Goal: Communication & Community: Ask a question

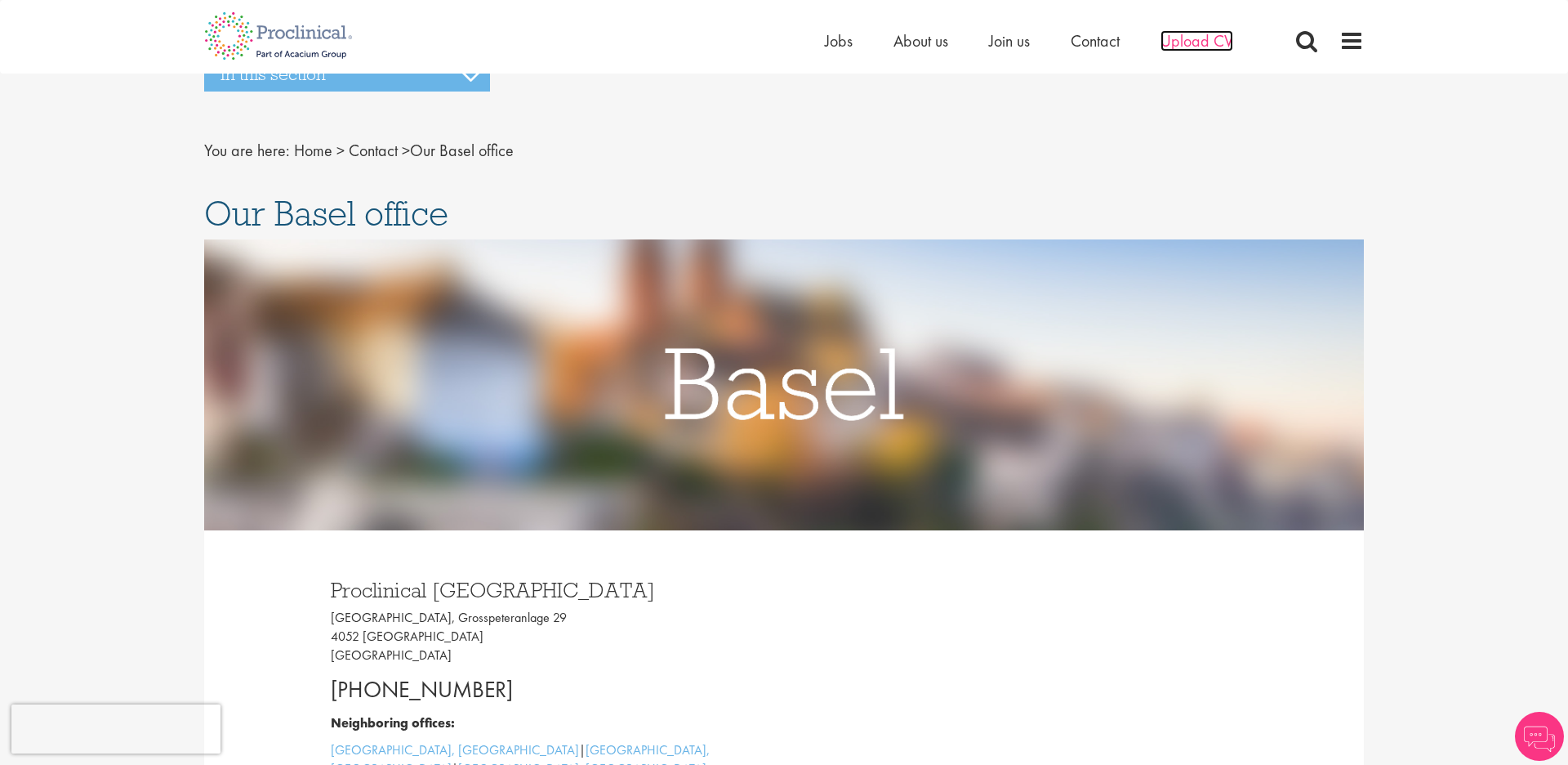
click at [1206, 46] on span "Upload CV" at bounding box center [1196, 40] width 72 height 21
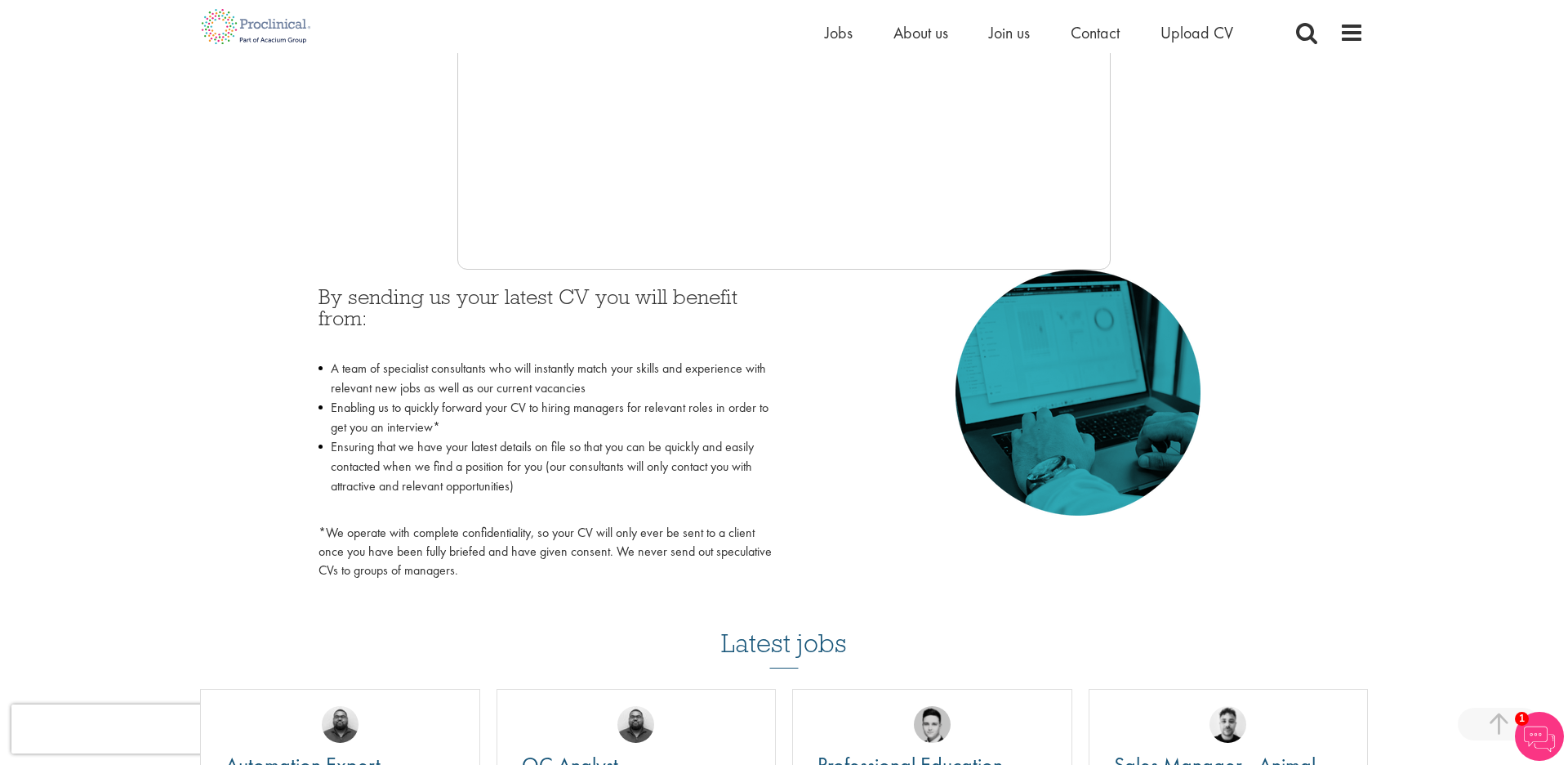
scroll to position [198, 0]
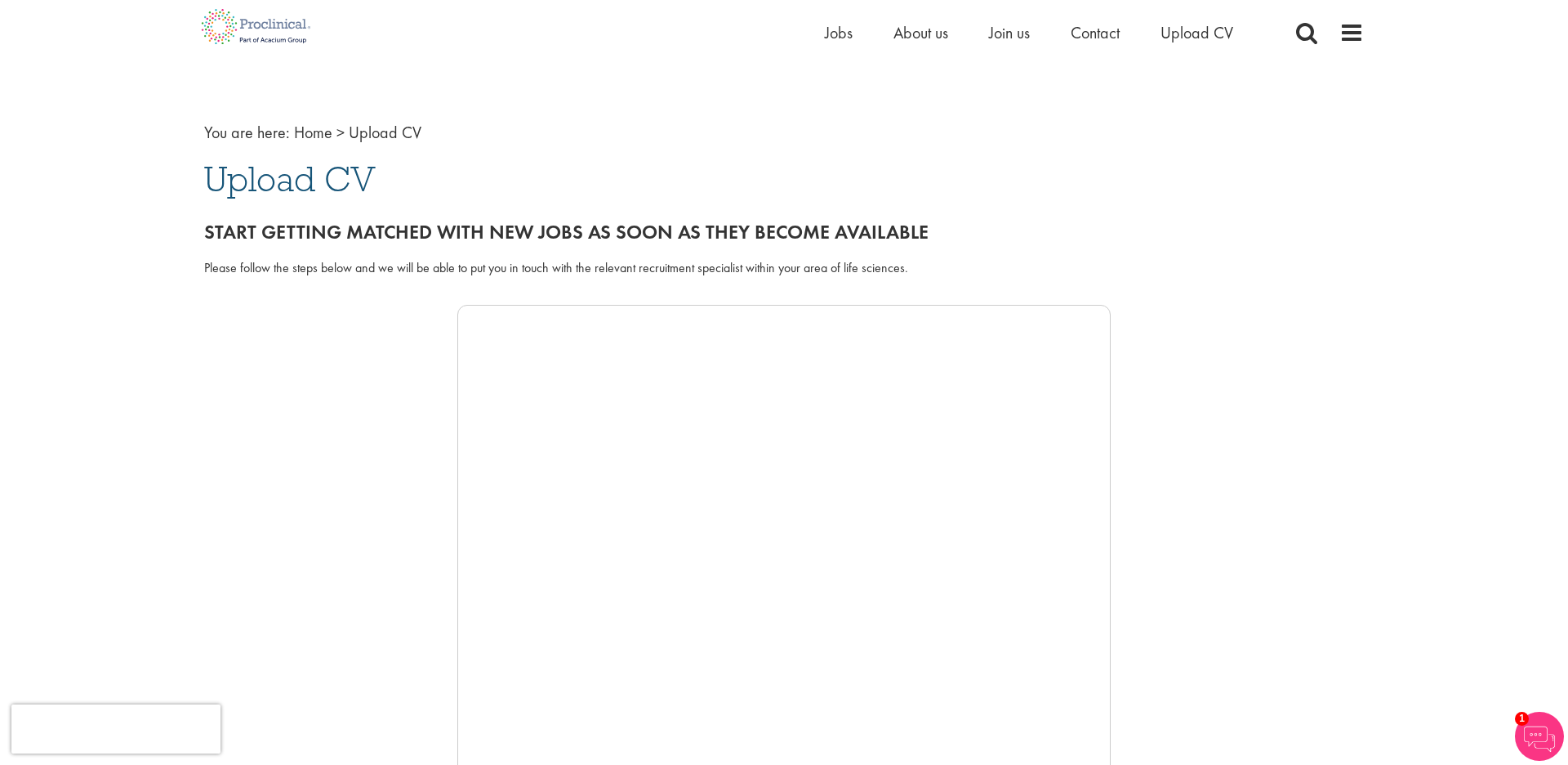
click at [495, 162] on h1 "Upload CV" at bounding box center [784, 179] width 1160 height 36
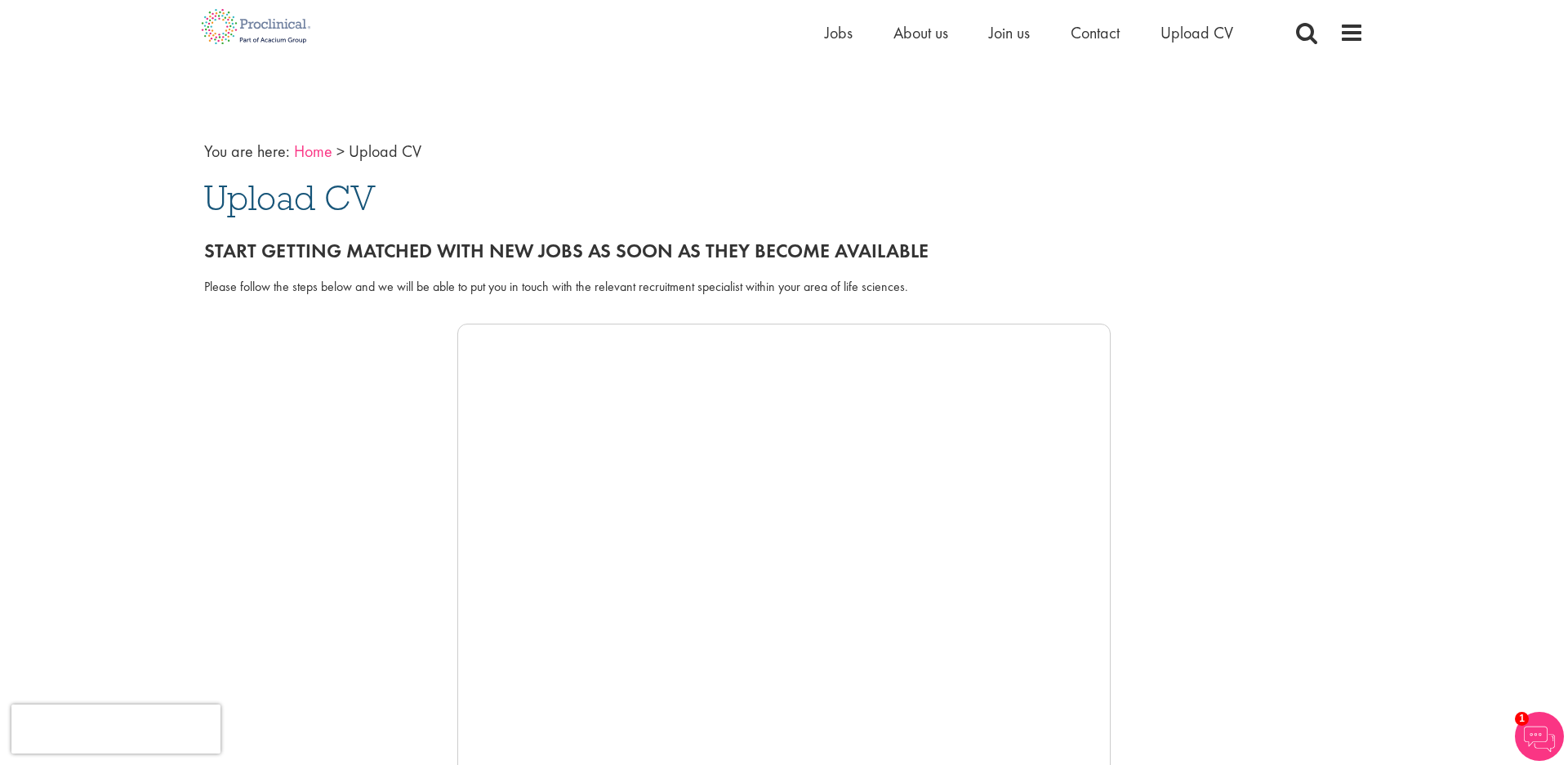
click at [298, 159] on link "Home" at bounding box center [313, 151] width 38 height 21
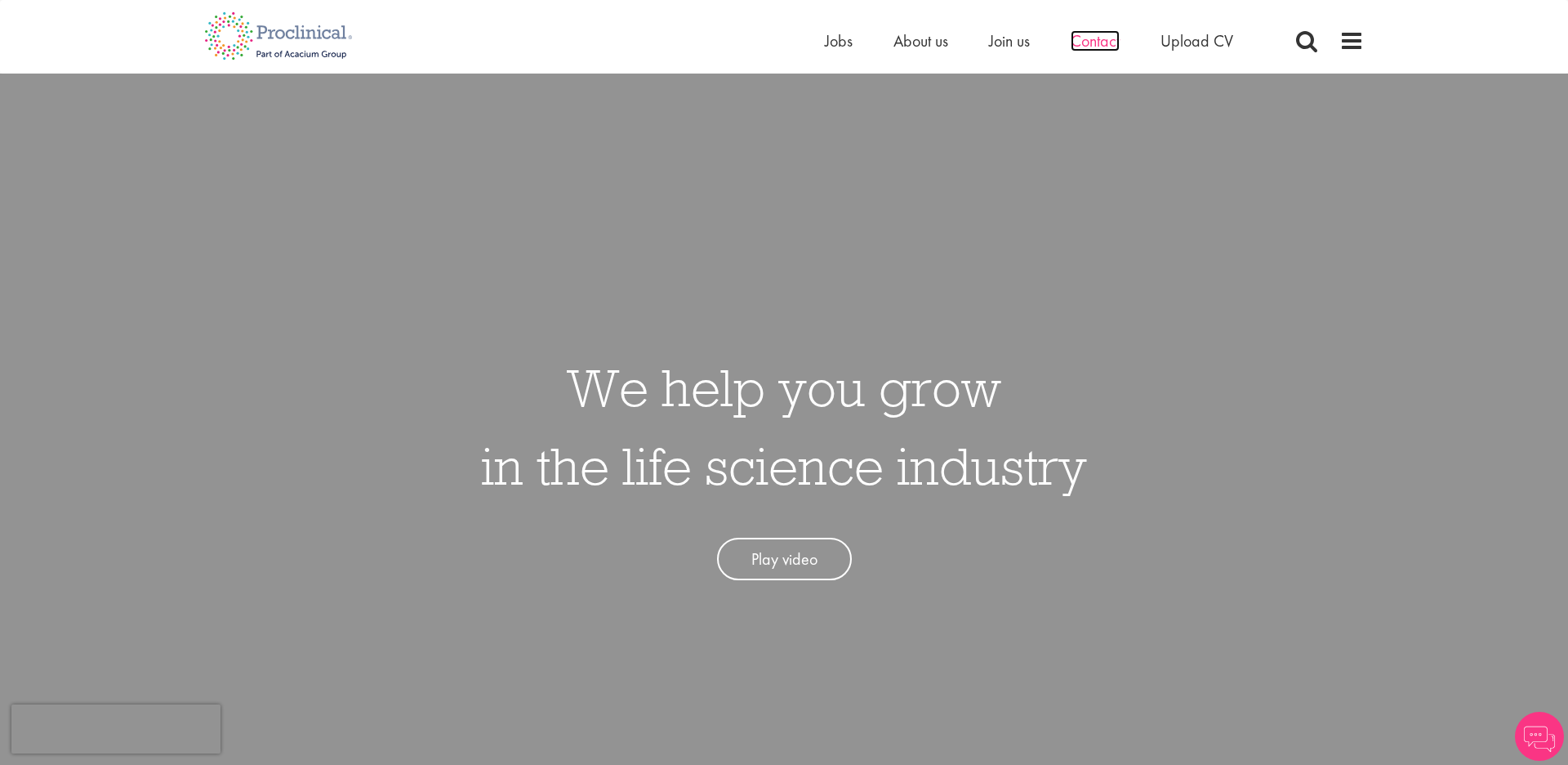
click at [1087, 38] on span "Contact" at bounding box center [1095, 40] width 49 height 21
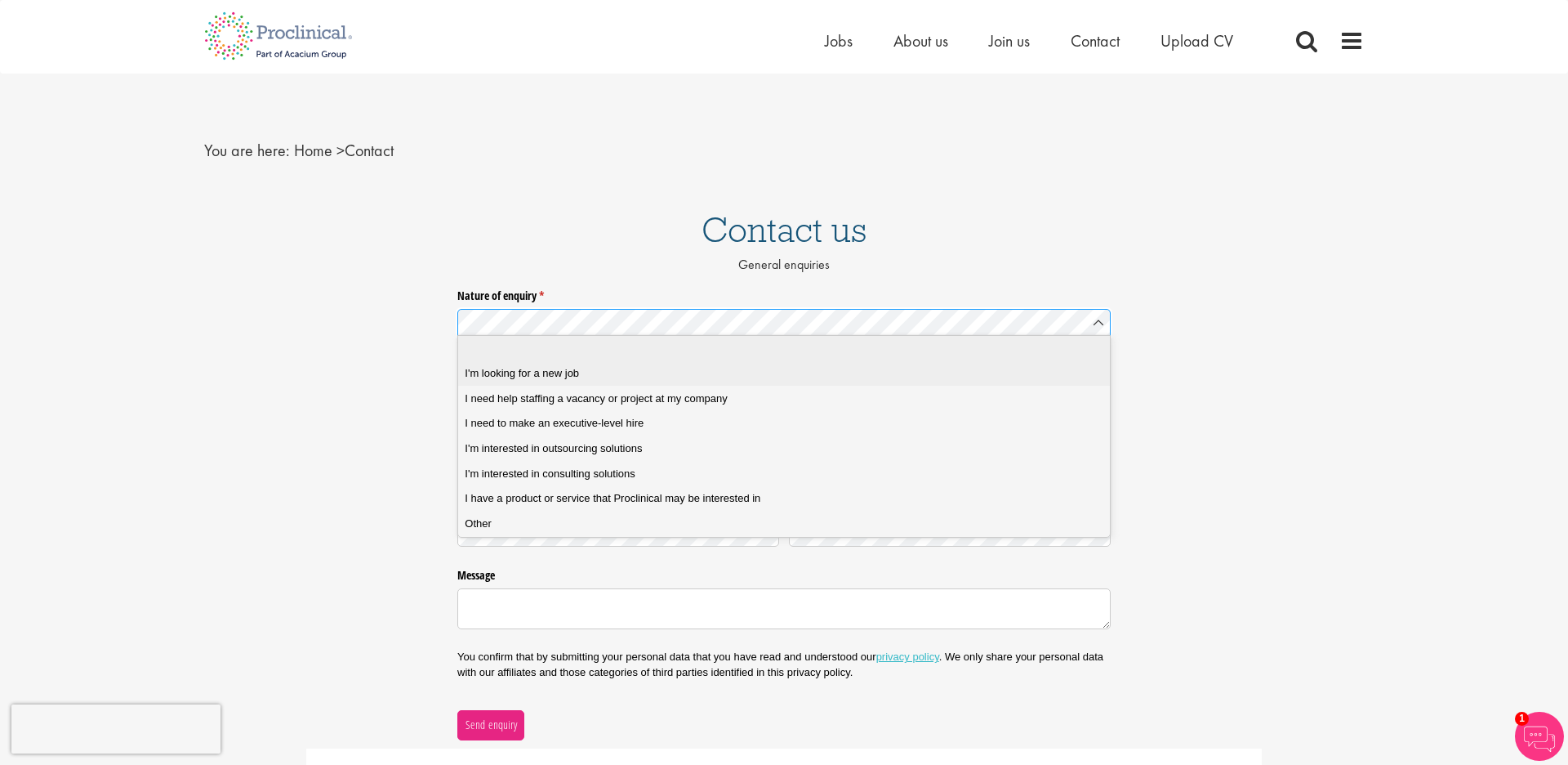
click at [628, 374] on div "I'm looking for a new job" at bounding box center [784, 373] width 638 height 14
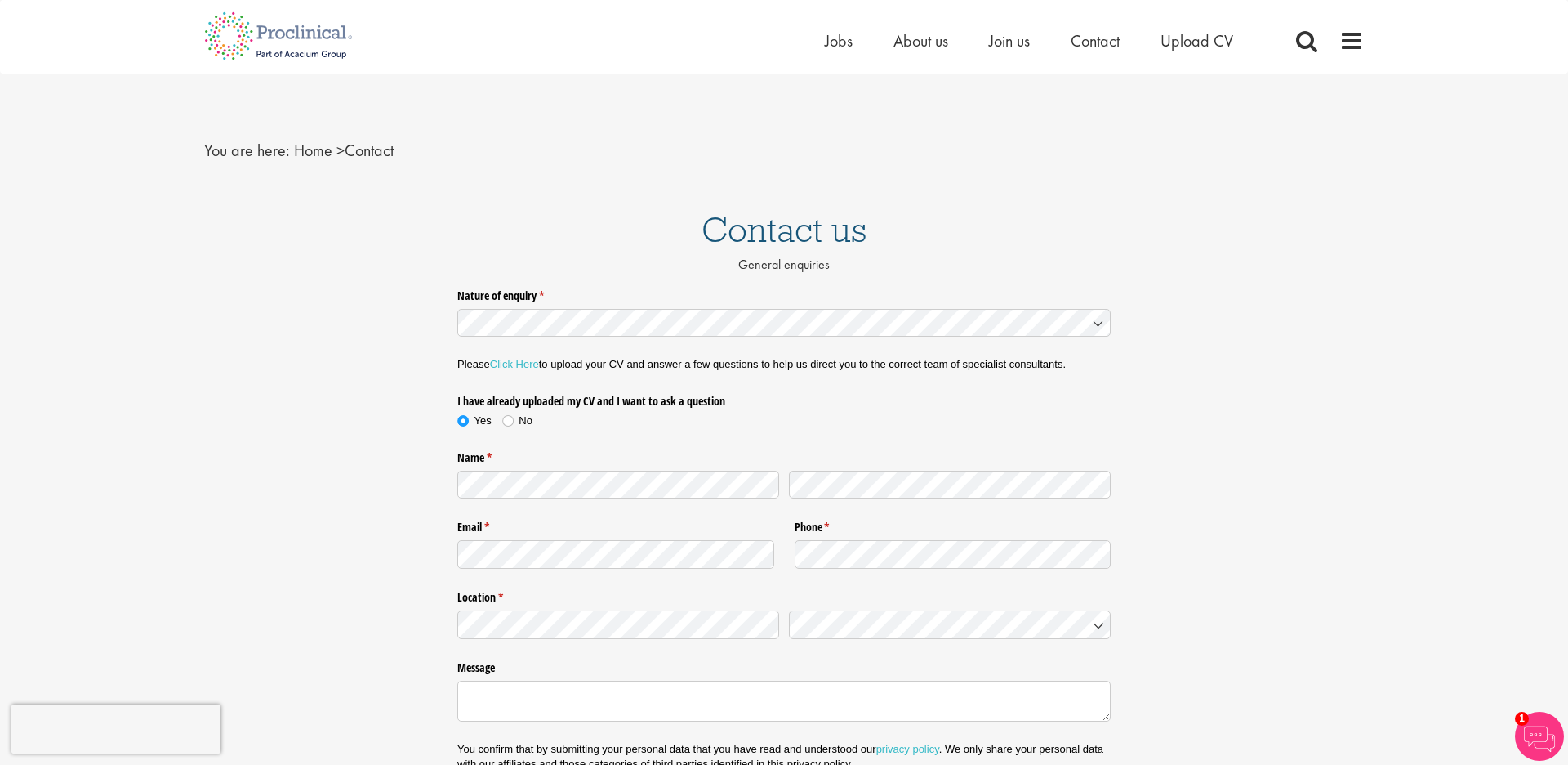
click at [526, 366] on link "Click Here" at bounding box center [514, 364] width 49 height 12
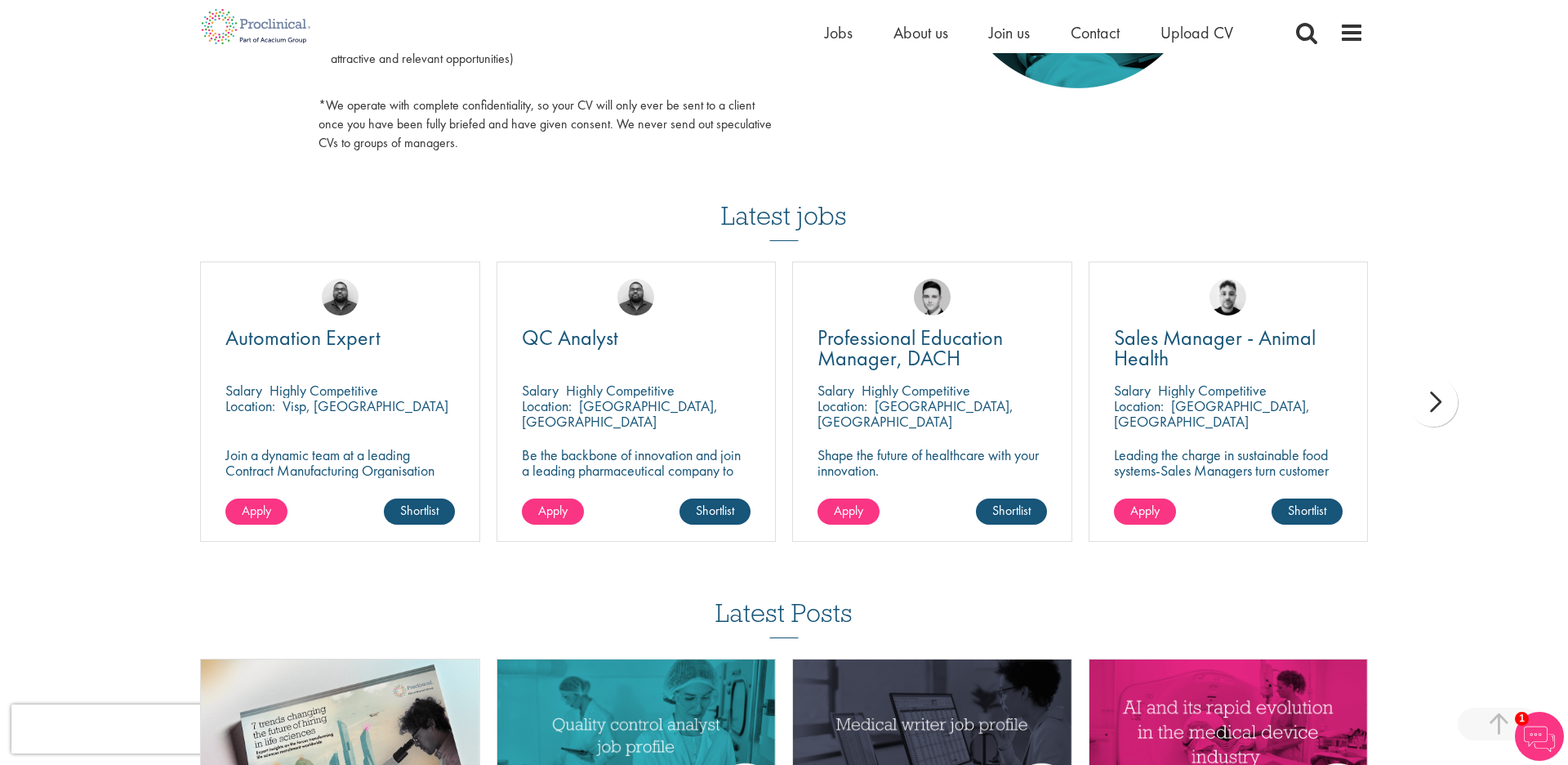
scroll to position [987, 0]
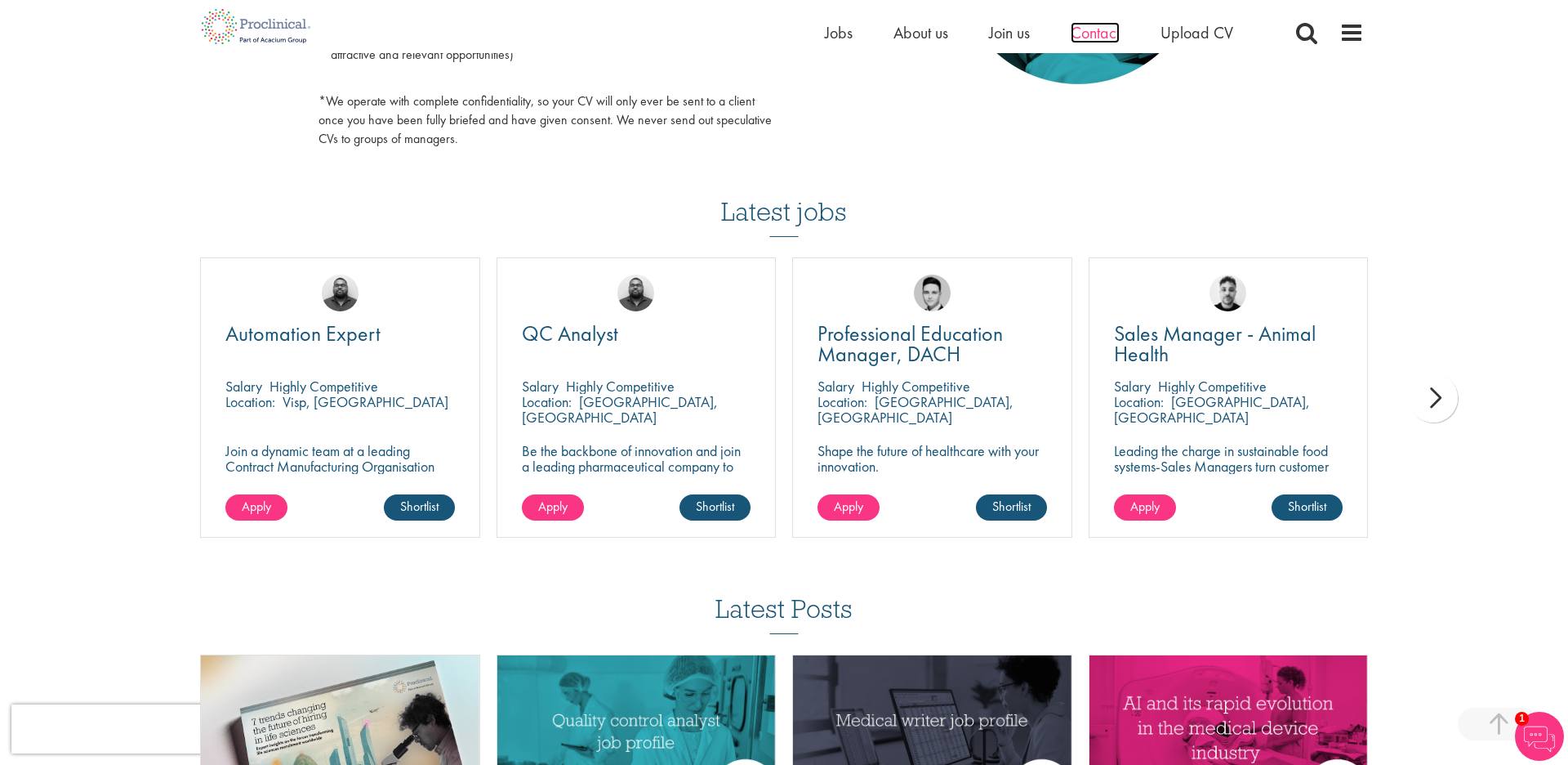
click at [1112, 38] on span "Contact" at bounding box center [1095, 32] width 49 height 21
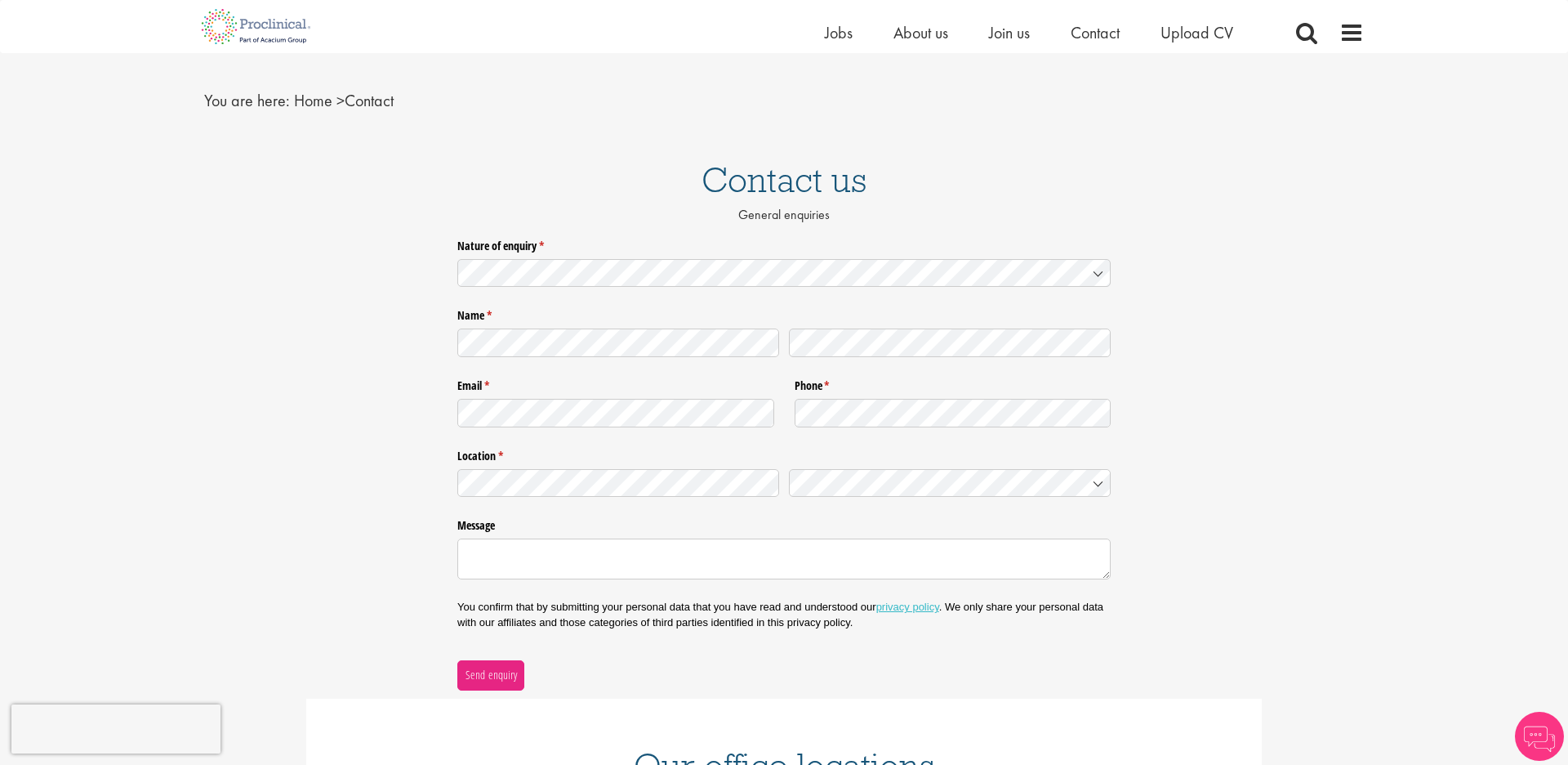
scroll to position [35, 0]
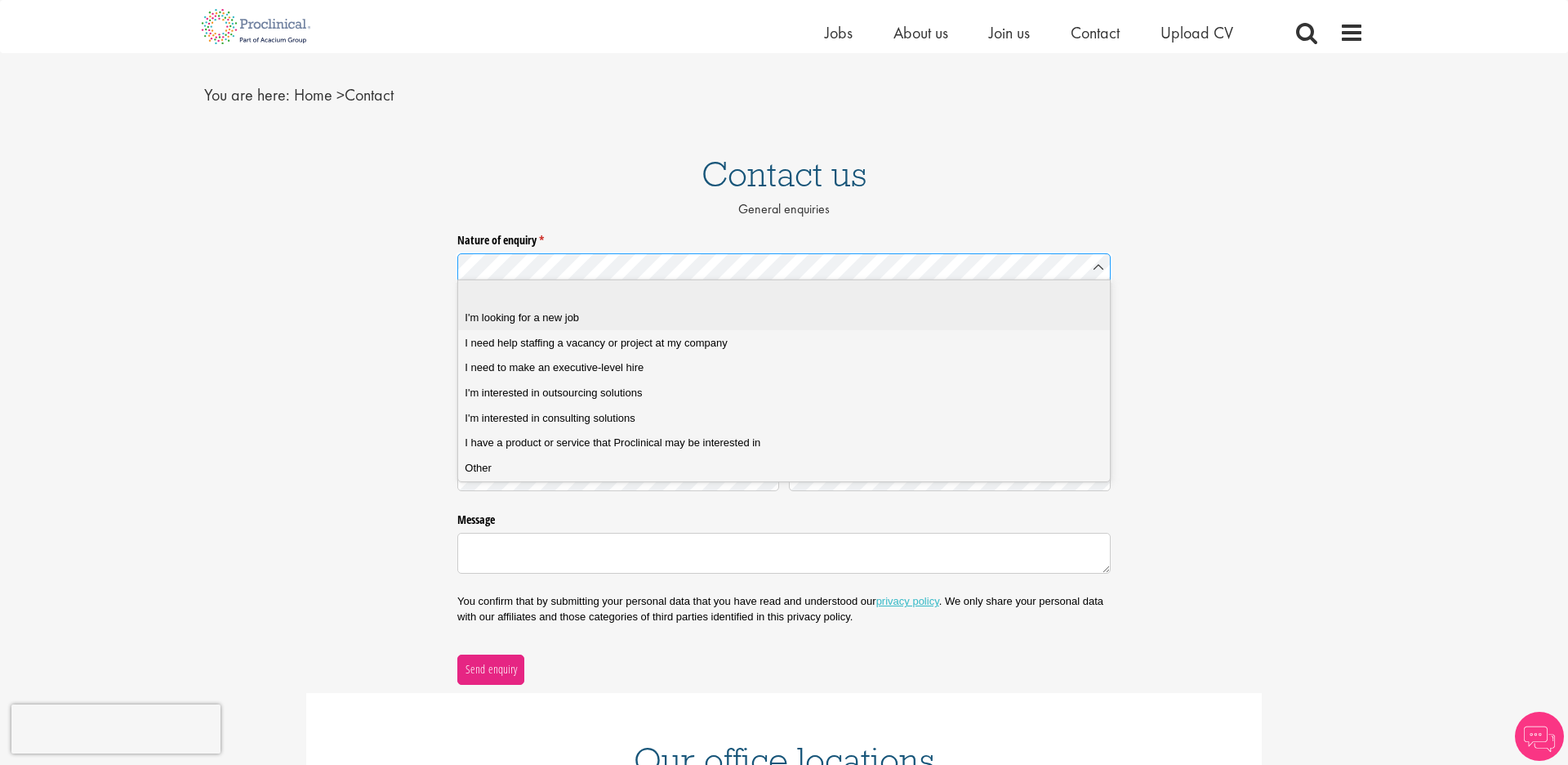
click at [544, 315] on span "I'm looking for a new job" at bounding box center [522, 317] width 114 height 14
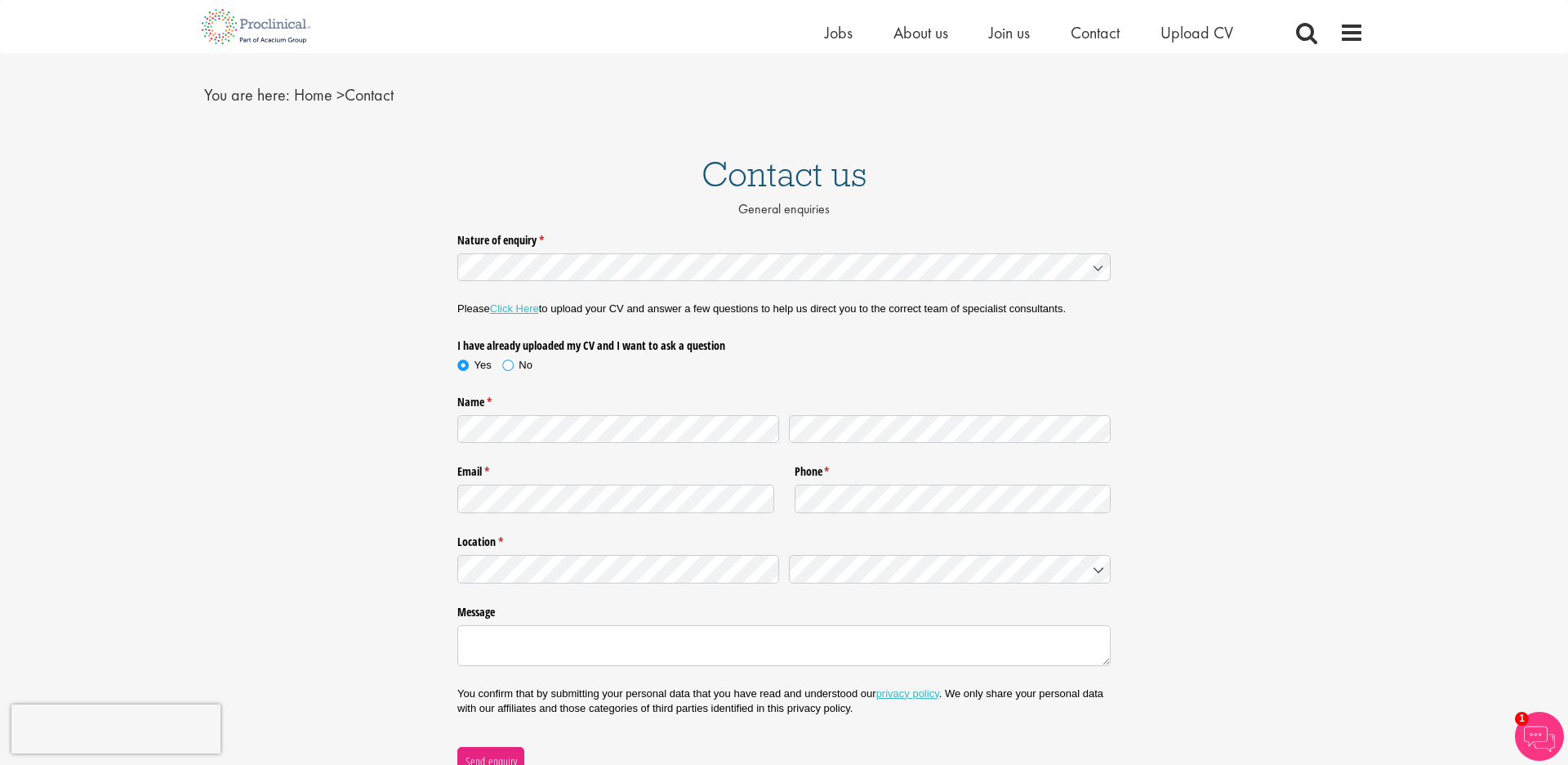
click at [510, 364] on span at bounding box center [507, 365] width 16 height 16
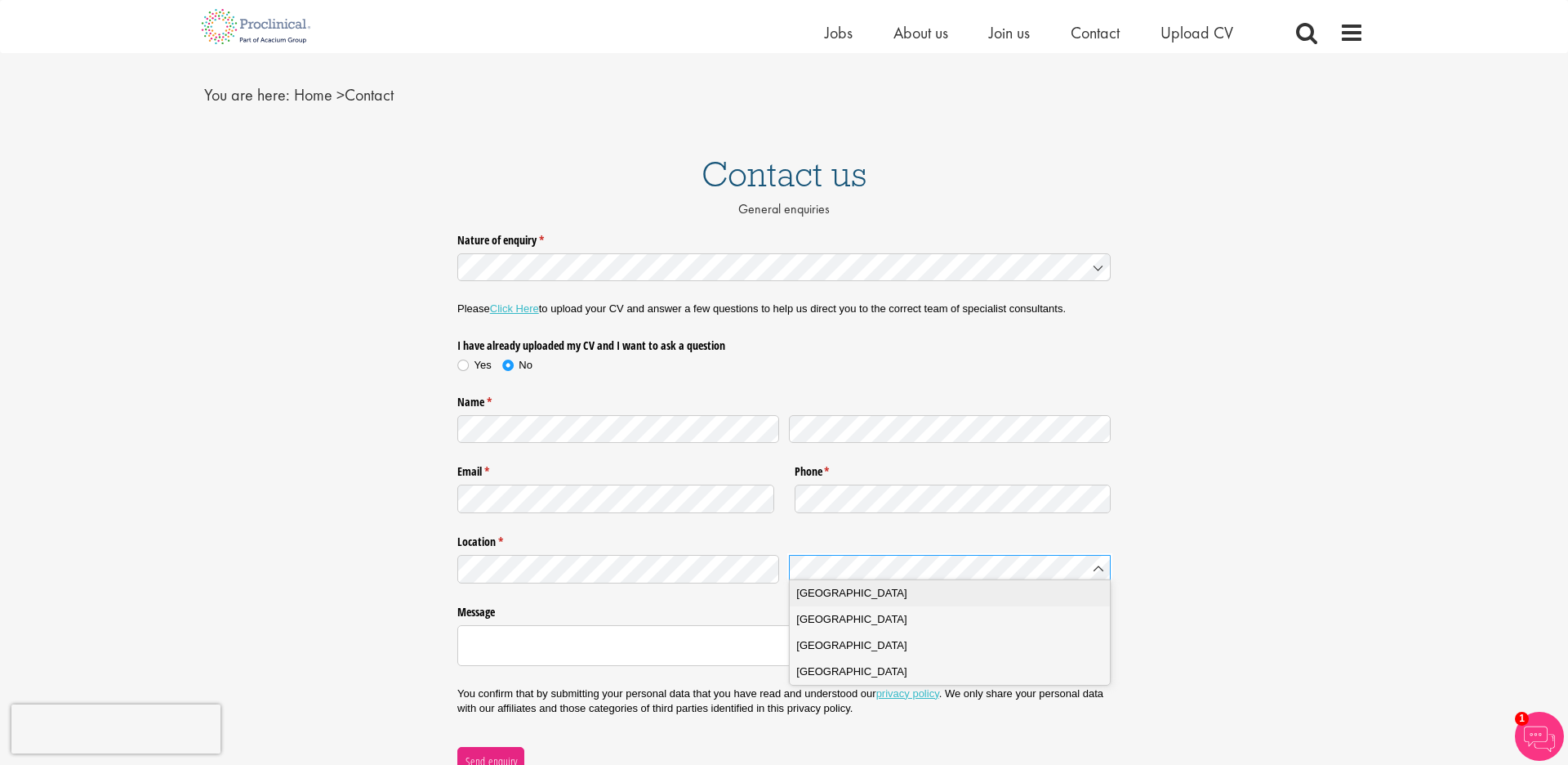
click at [912, 600] on div "France" at bounding box center [949, 593] width 306 height 16
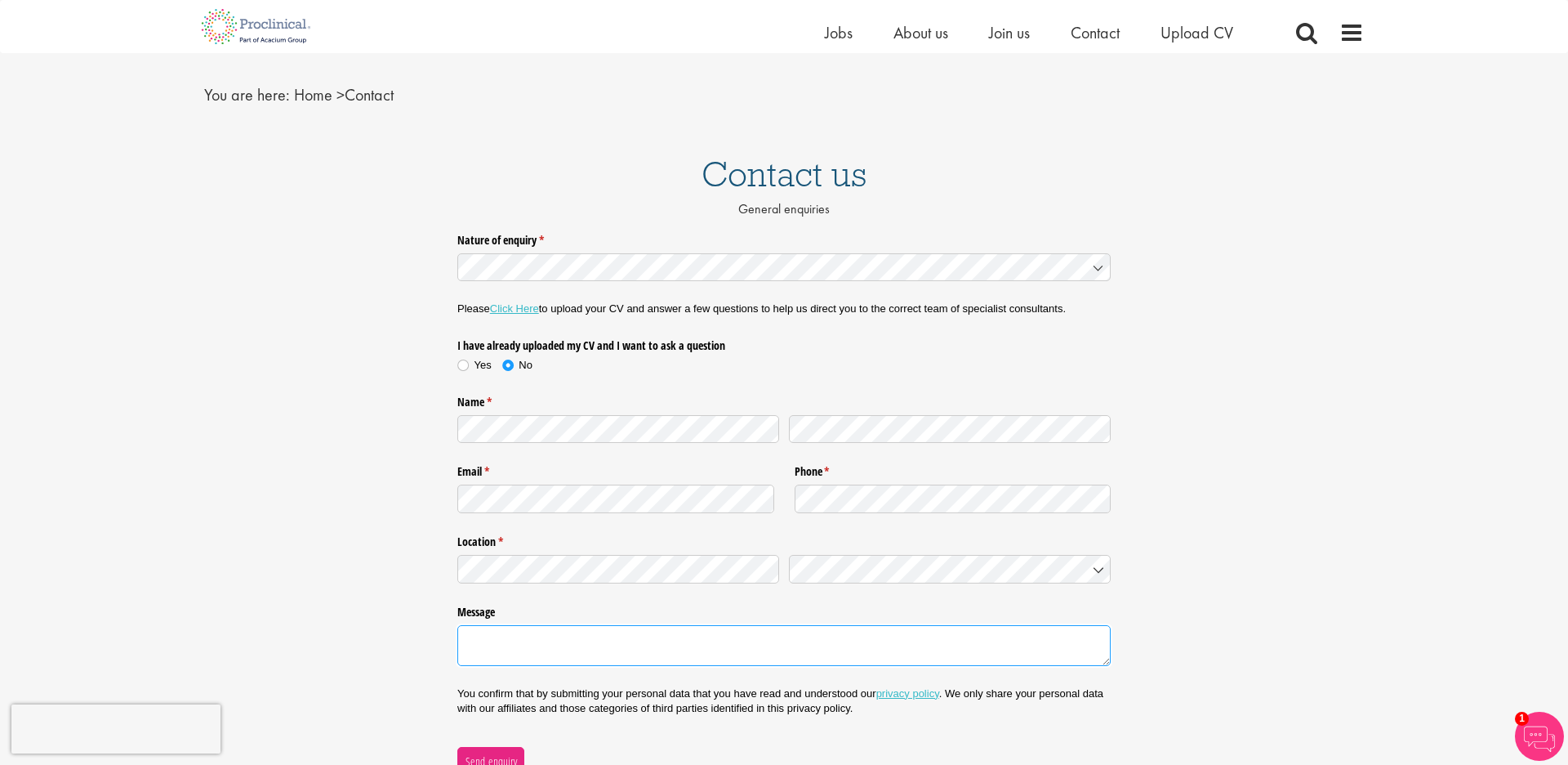
click at [518, 640] on textarea "Message" at bounding box center [784, 646] width 653 height 41
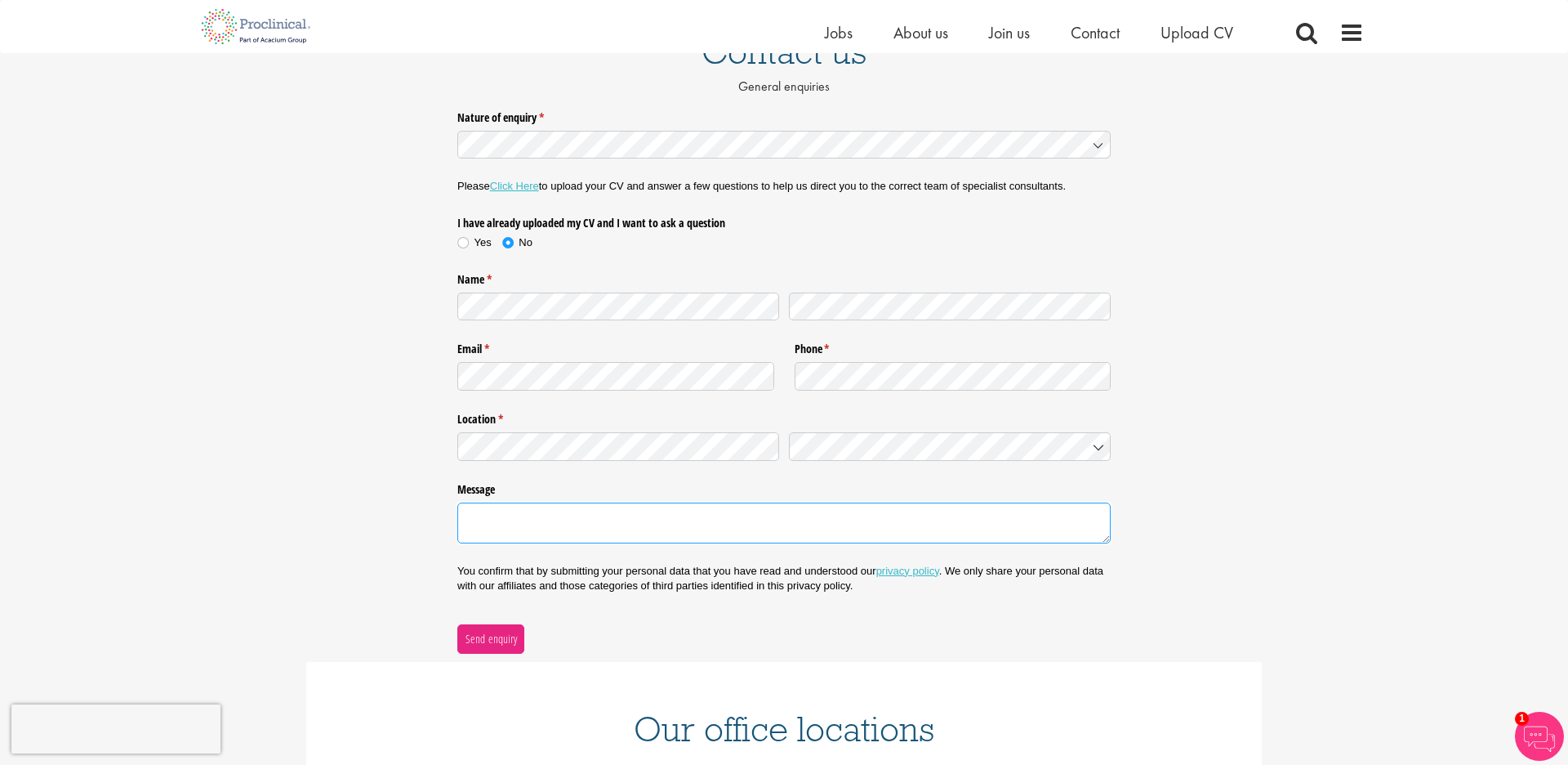
scroll to position [159, 0]
click at [497, 515] on textarea "Message" at bounding box center [784, 521] width 653 height 41
paste textarea "Hello Proclinical Basel team, I'm a project manager with 15+ years in regulated…"
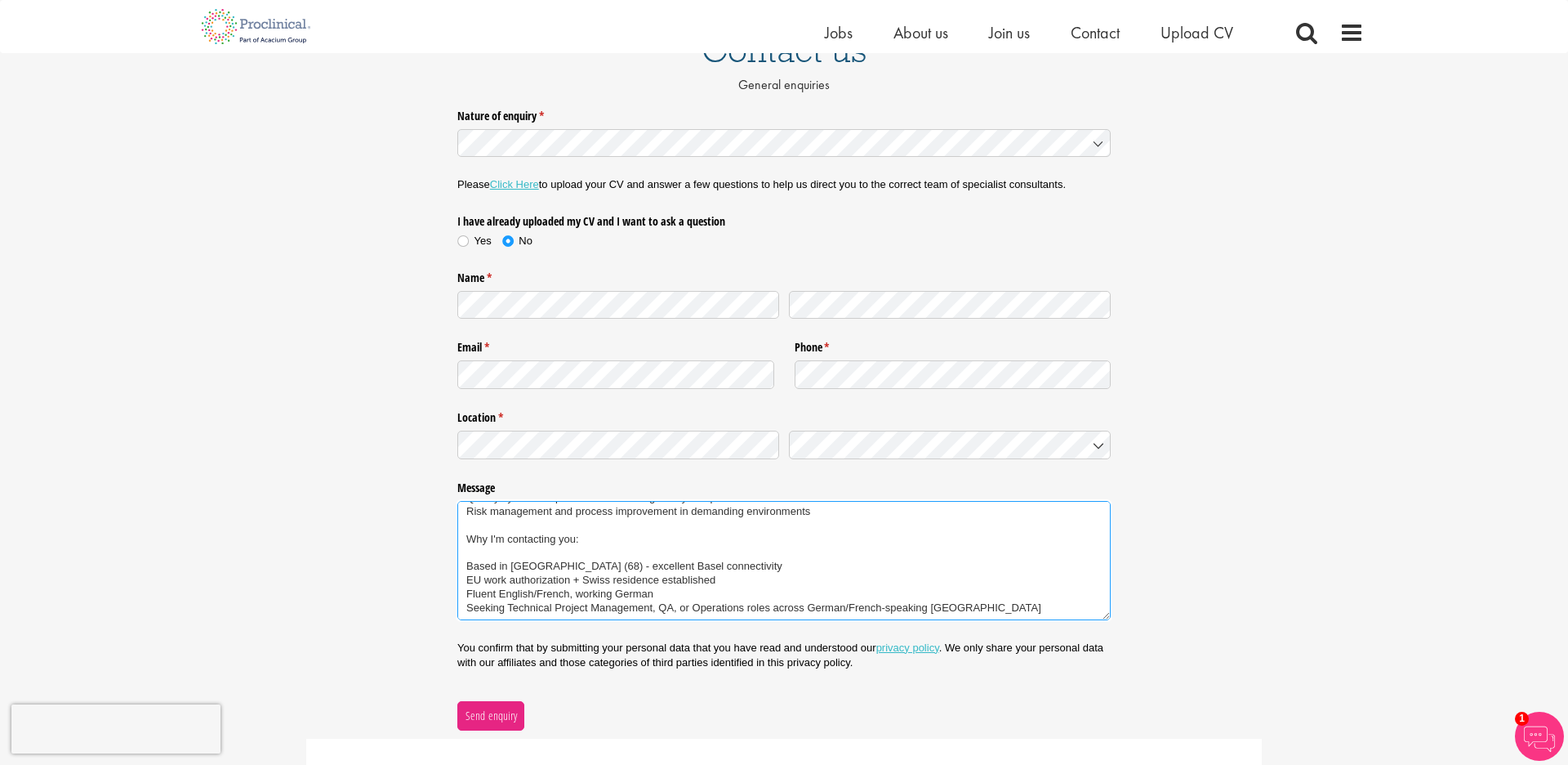
scroll to position [96, 0]
click at [469, 555] on textarea "Hello Proclinical Basel team, I'm a project manager with 15+ years in regulated…" at bounding box center [784, 560] width 653 height 119
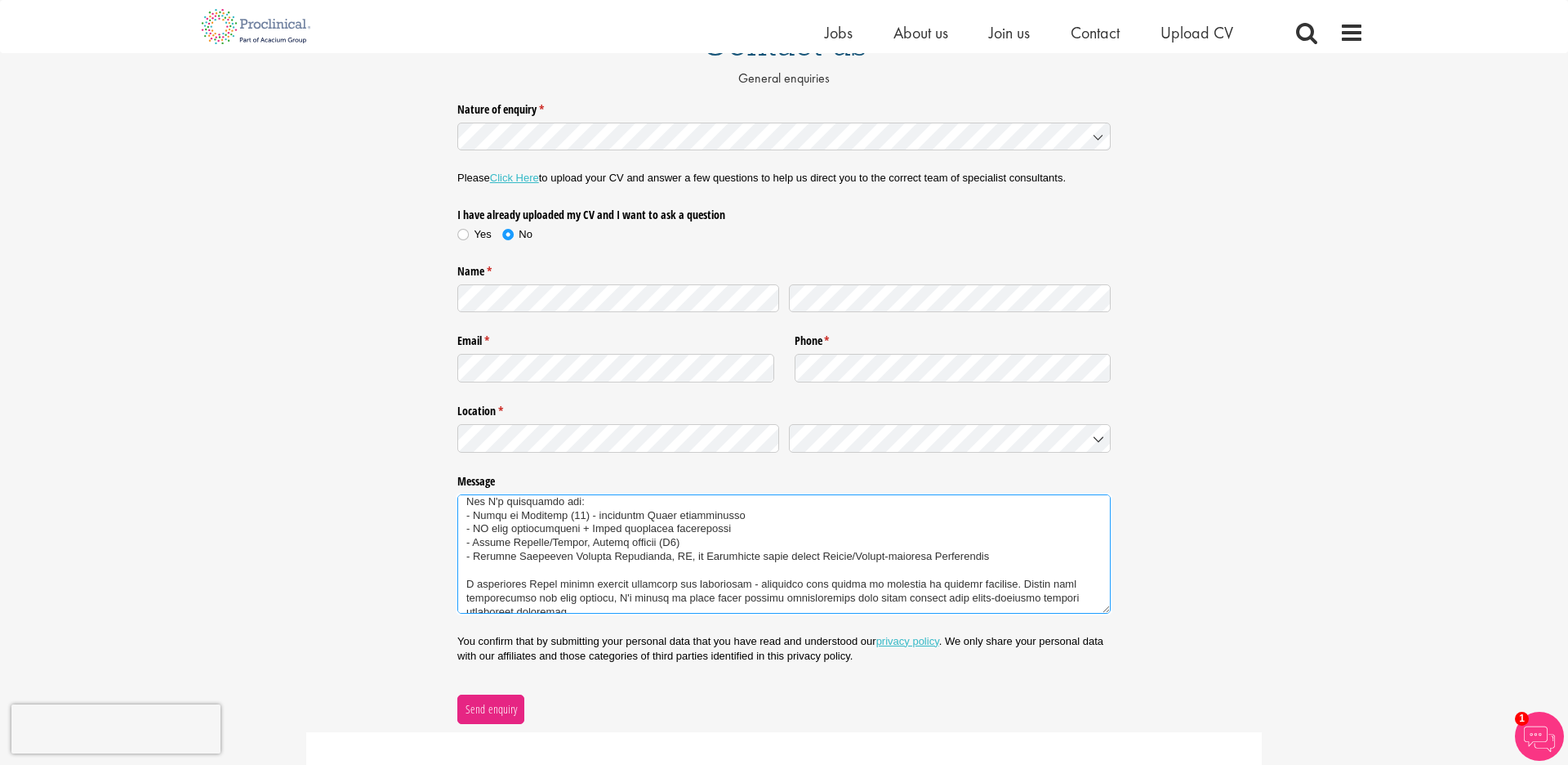
scroll to position [168, 0]
click at [518, 591] on textarea "Message" at bounding box center [784, 552] width 653 height 119
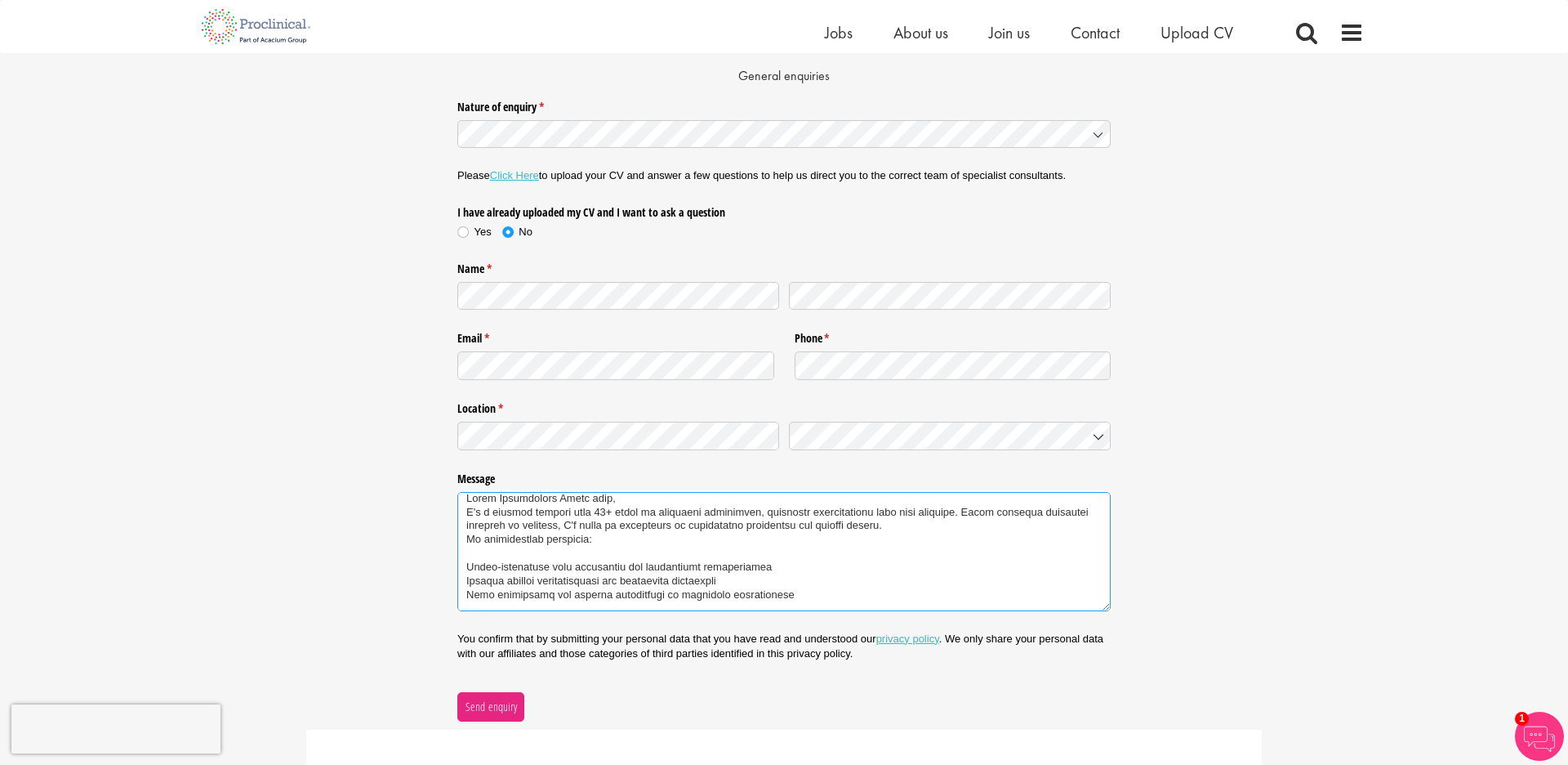
scroll to position [6, 0]
click at [468, 530] on textarea "Message" at bounding box center [784, 552] width 653 height 119
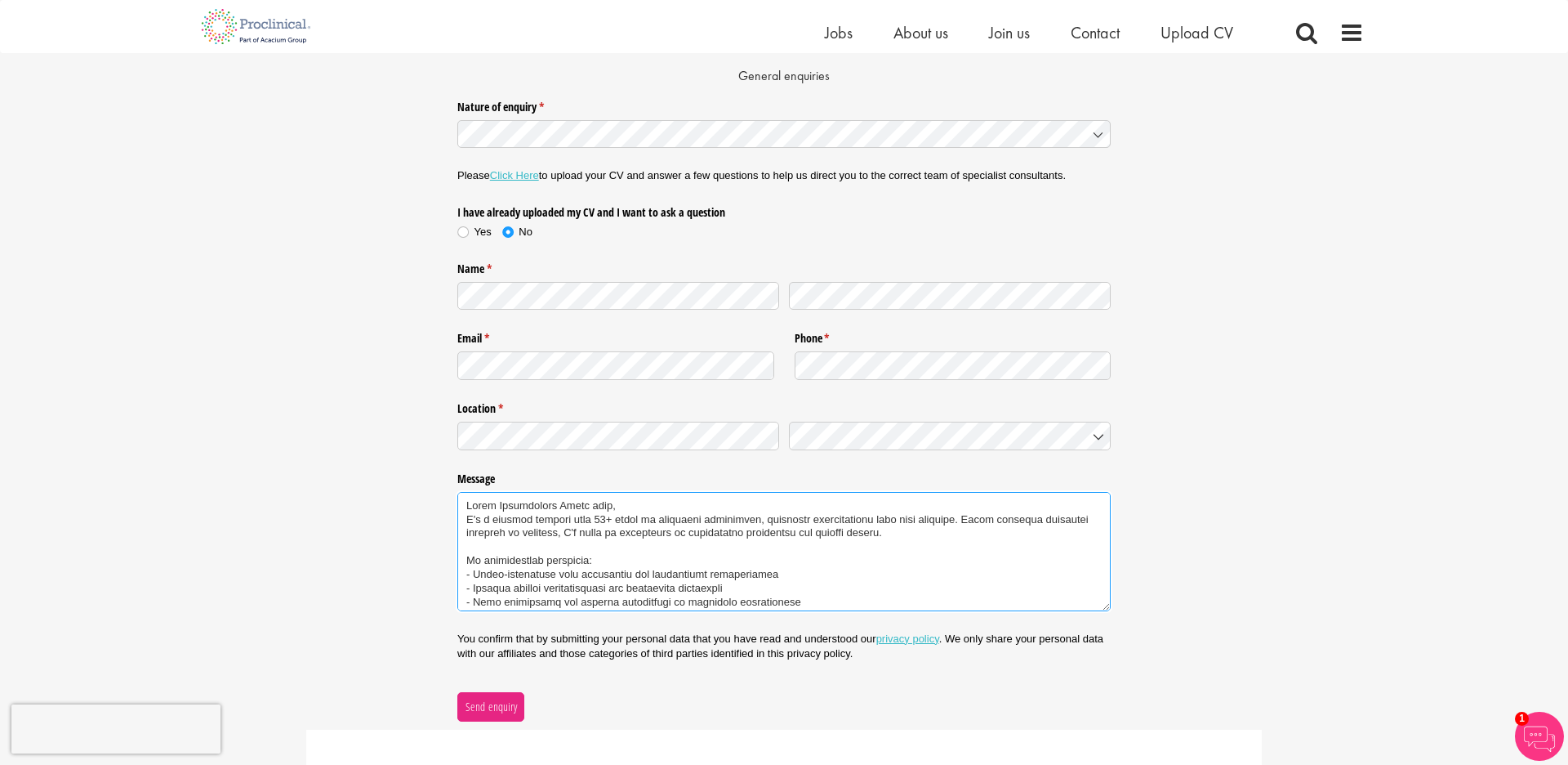
scroll to position [0, 0]
drag, startPoint x: 492, startPoint y: 501, endPoint x: 458, endPoint y: 493, distance: 34.9
click at [458, 493] on textarea "Message" at bounding box center [784, 552] width 653 height 119
click at [468, 514] on textarea "Message" at bounding box center [784, 552] width 653 height 119
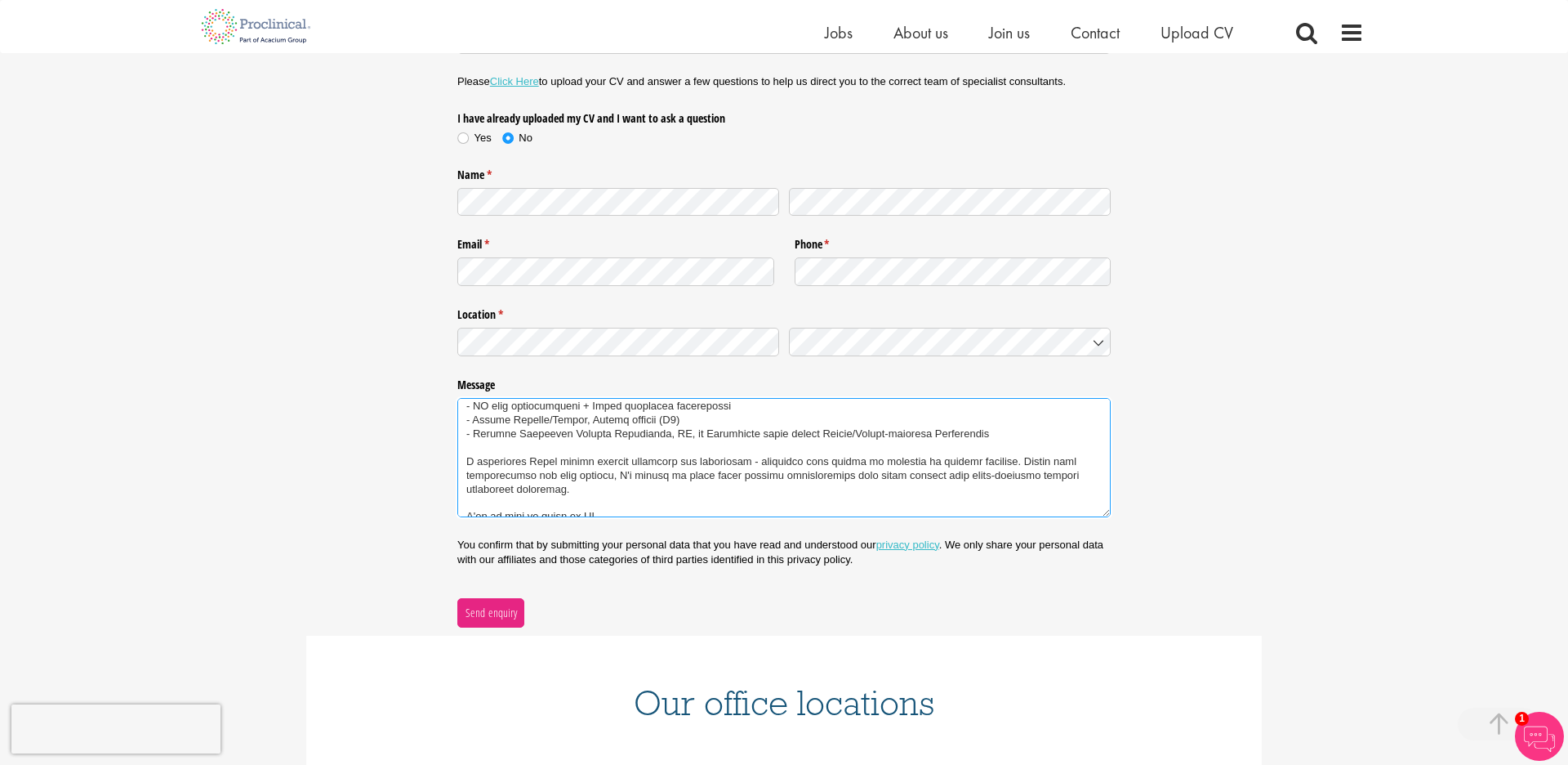
scroll to position [170, 0]
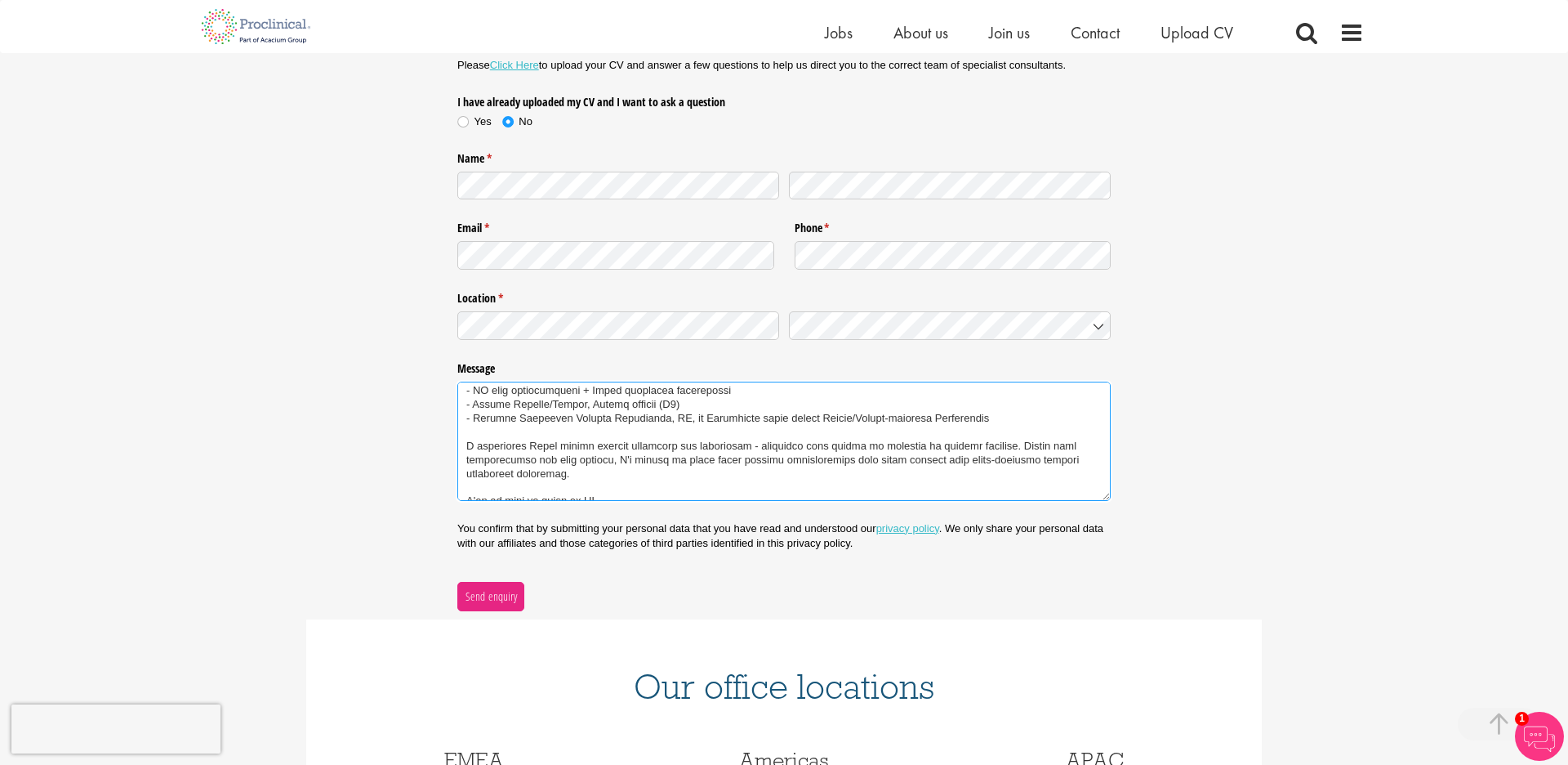
click at [615, 484] on textarea "Message" at bounding box center [784, 441] width 653 height 119
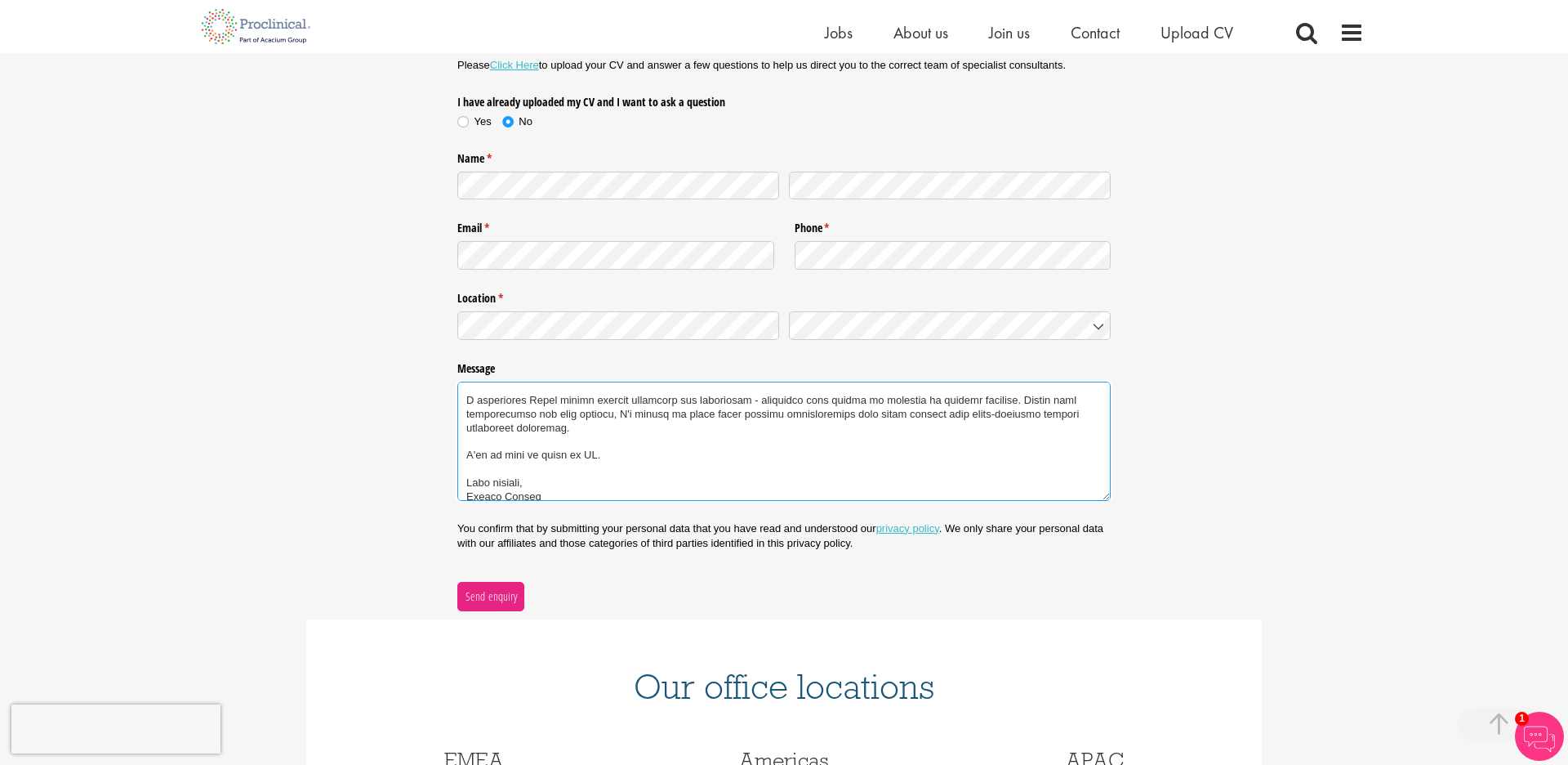
scroll to position [209, 0]
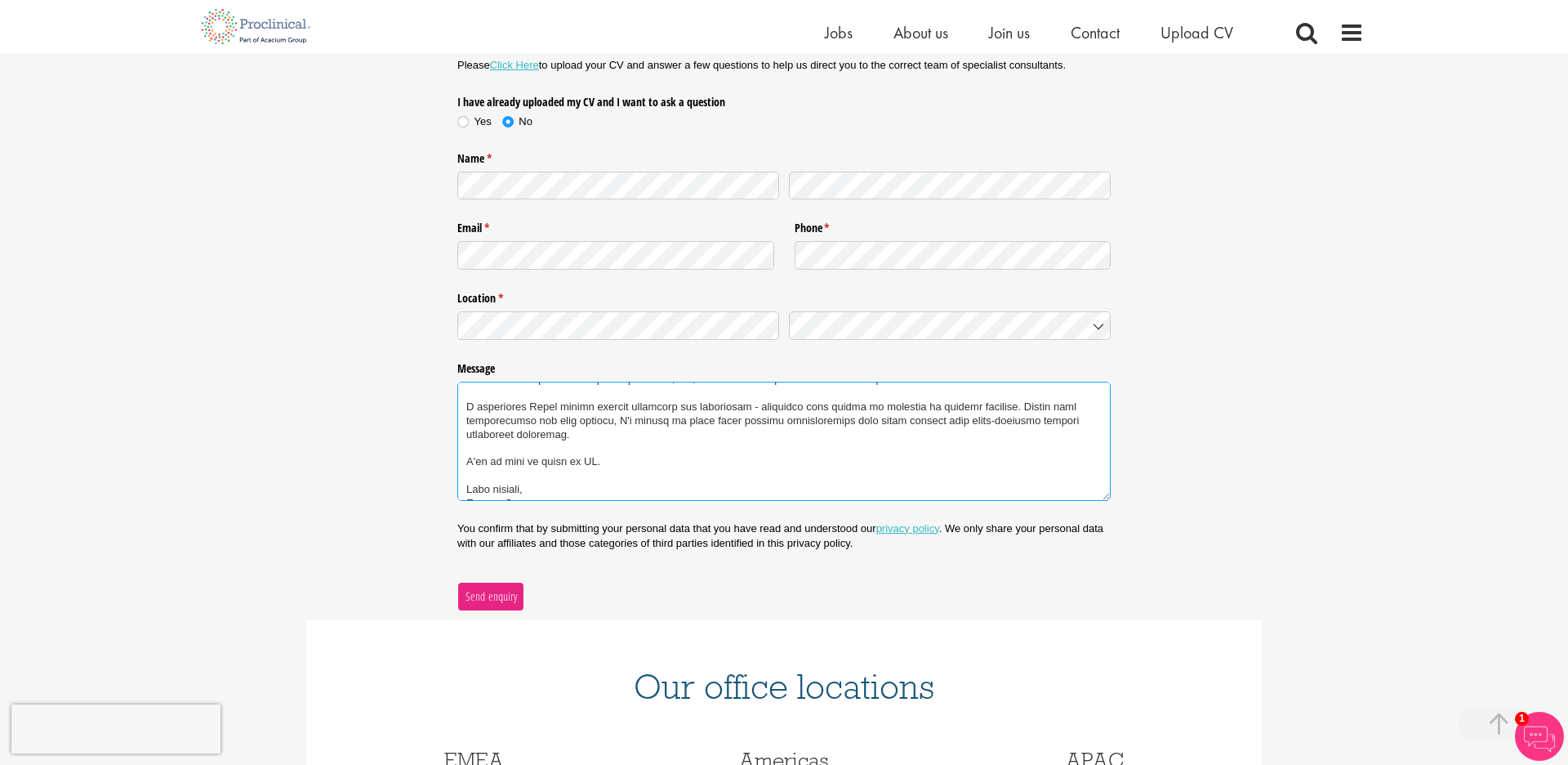
type textarea "Dear Proclinical Basel team, I'm a project manager with 15+ years in regulated …"
click at [504, 594] on span "Send enquiry" at bounding box center [491, 596] width 53 height 18
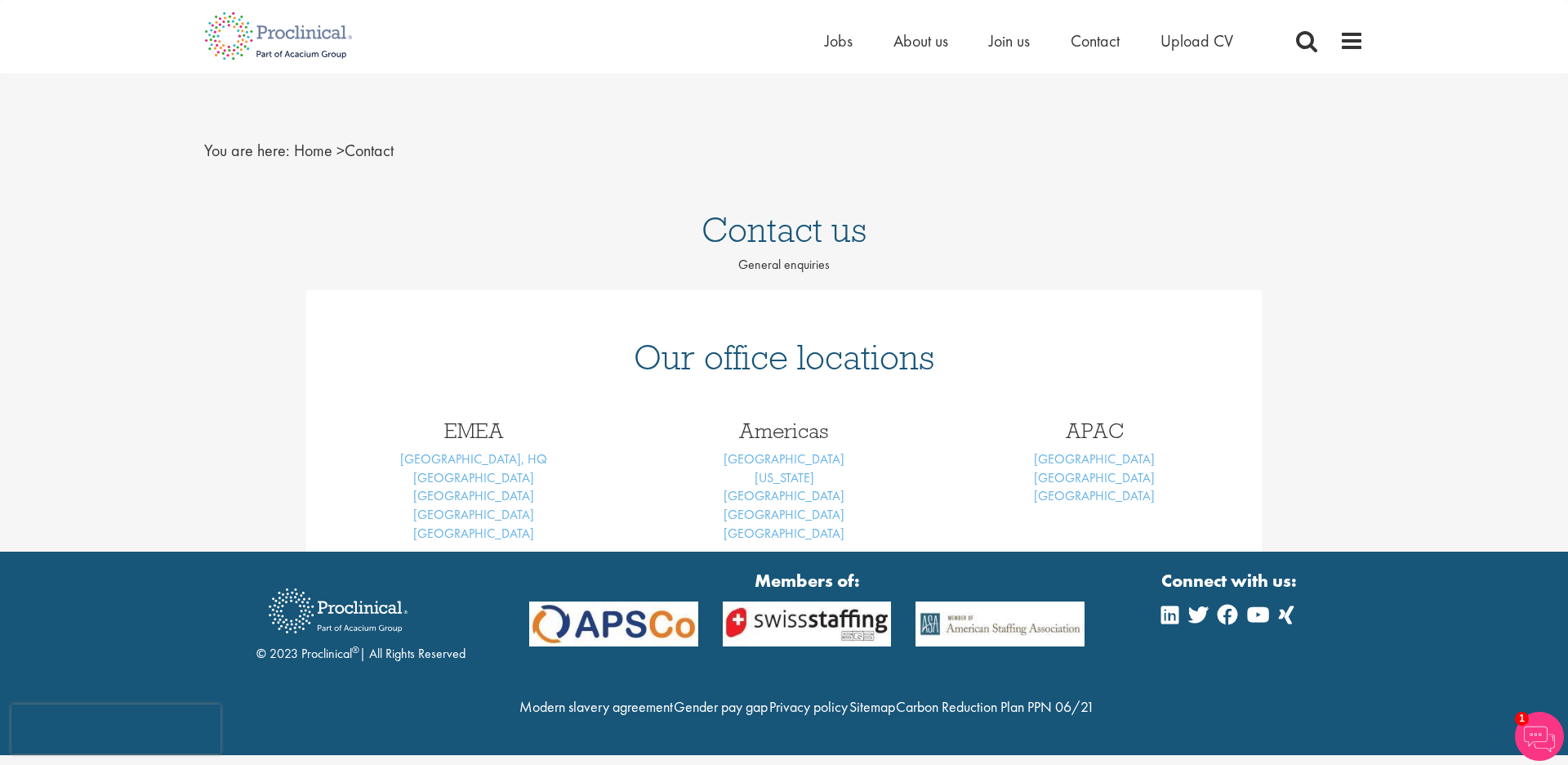
scroll to position [0, 0]
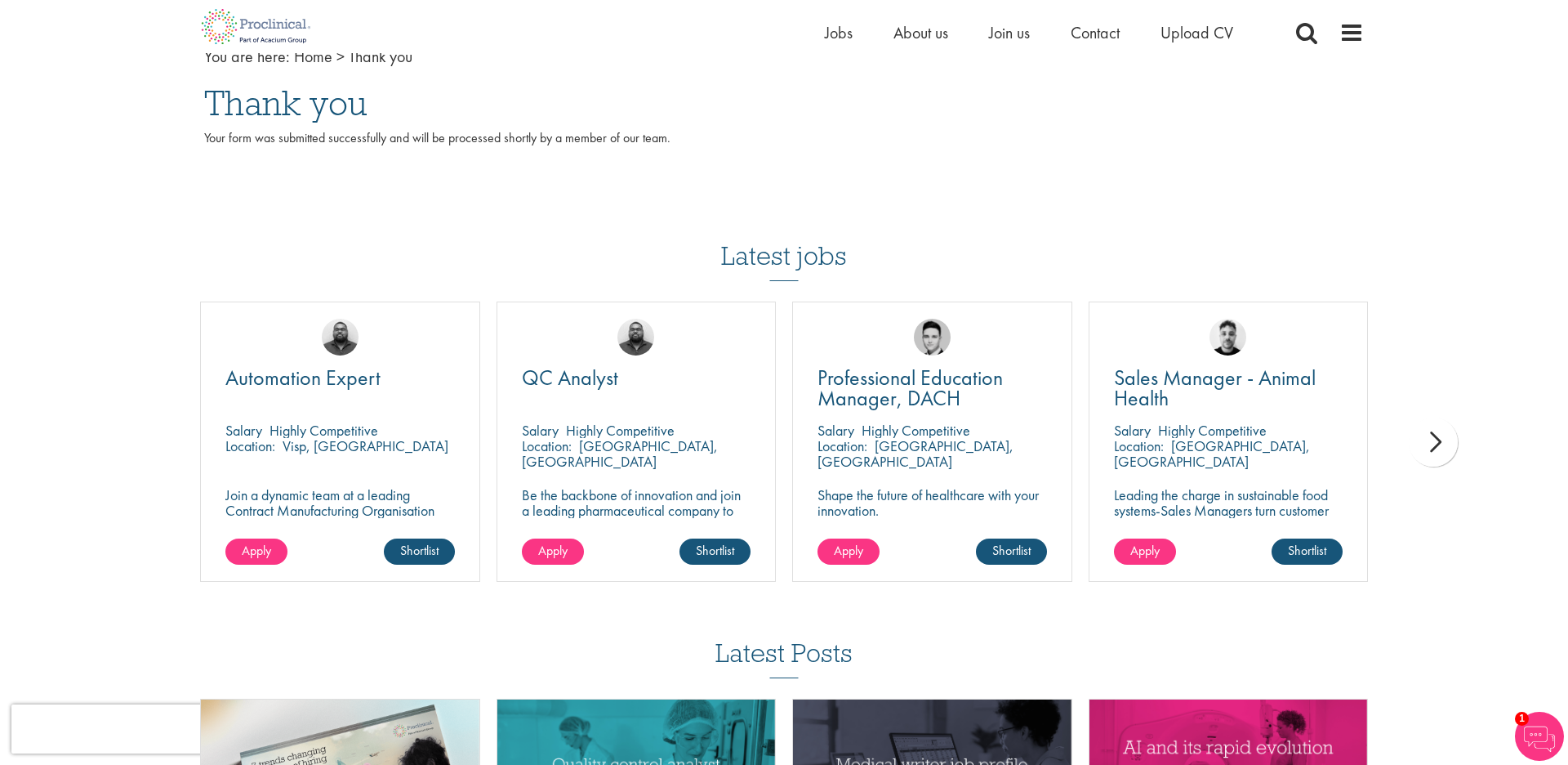
scroll to position [108, 0]
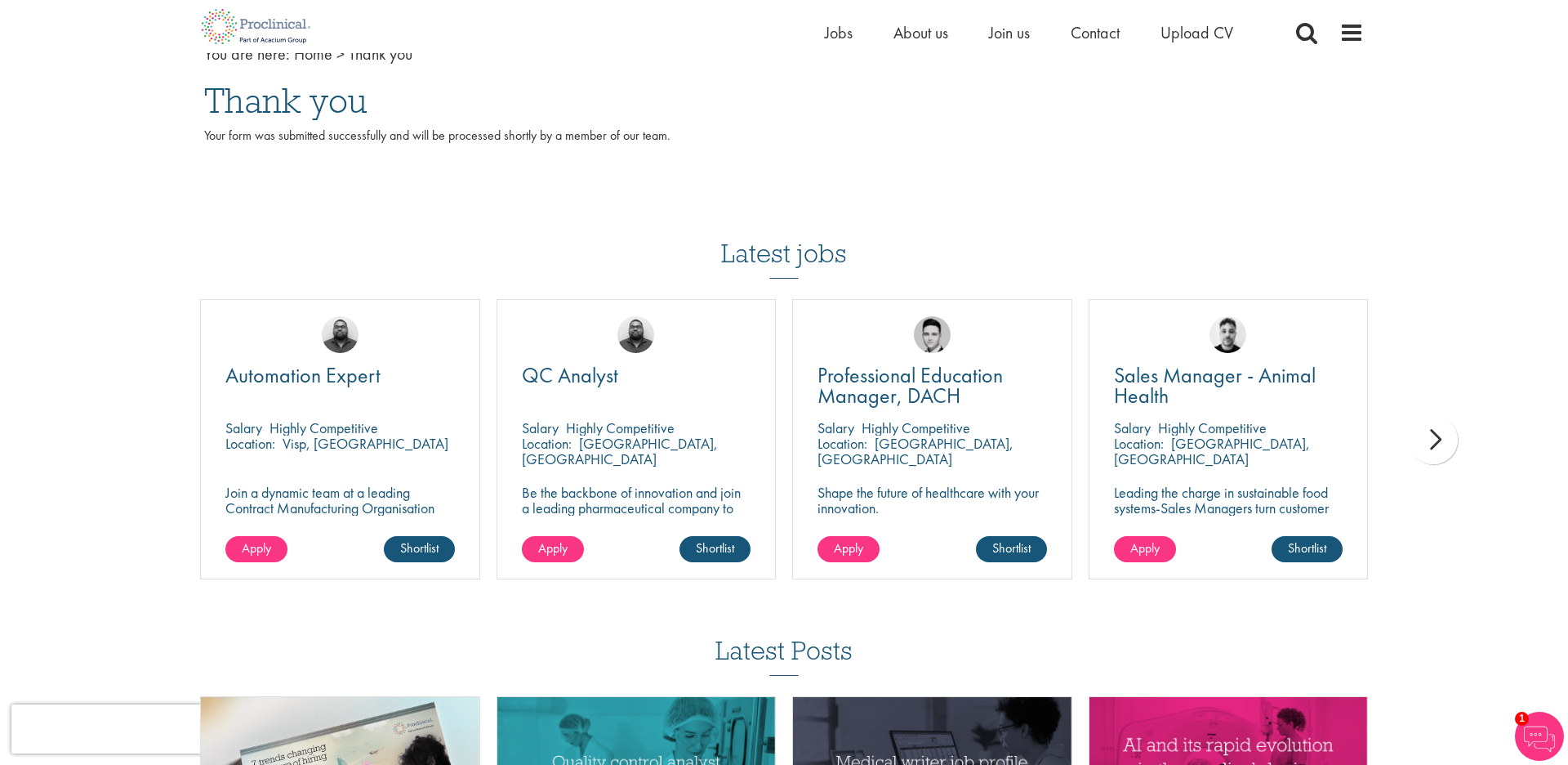
click at [1457, 432] on div "next" at bounding box center [1432, 439] width 49 height 49
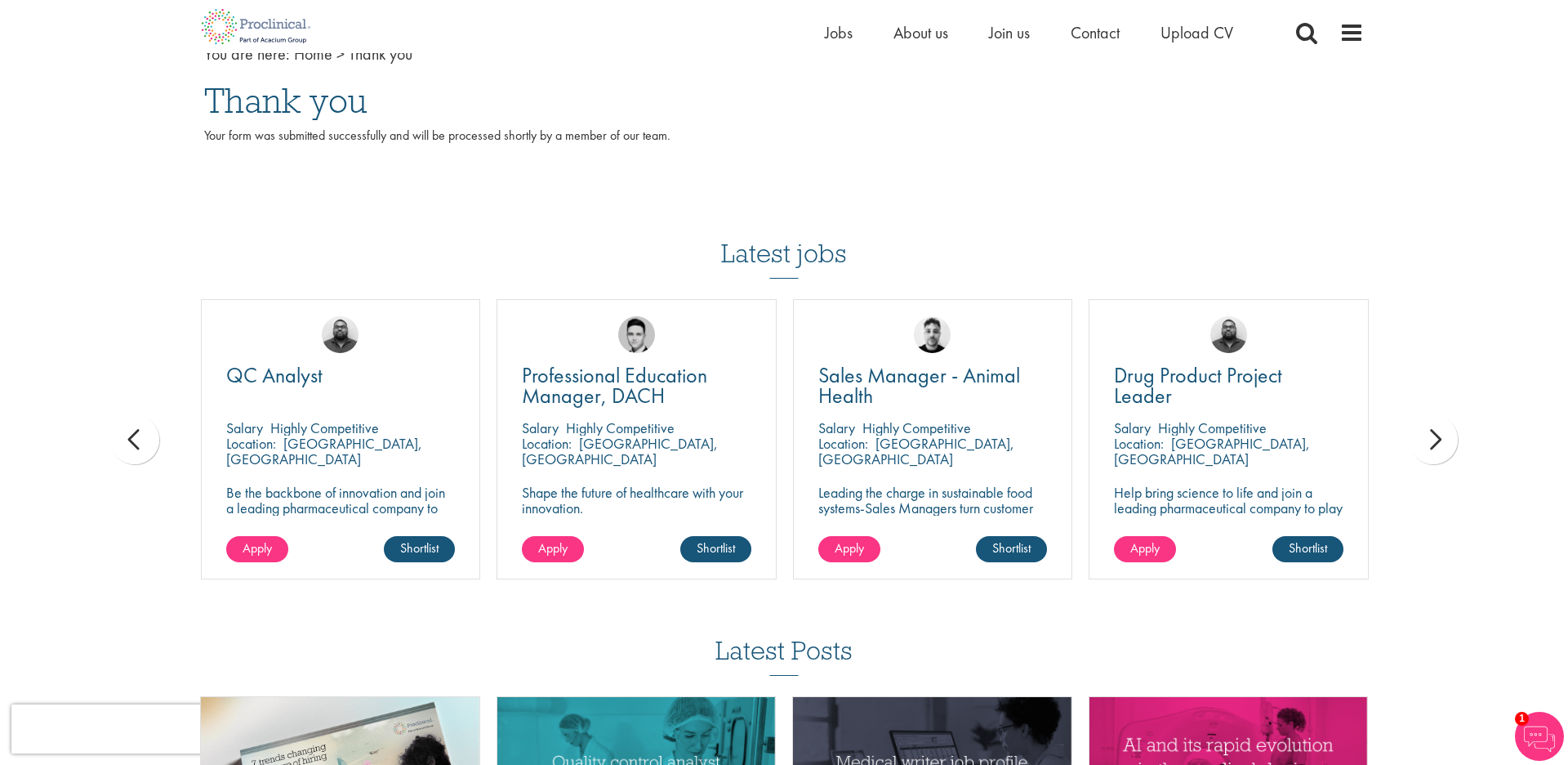
click at [1456, 432] on div "next" at bounding box center [1432, 439] width 49 height 49
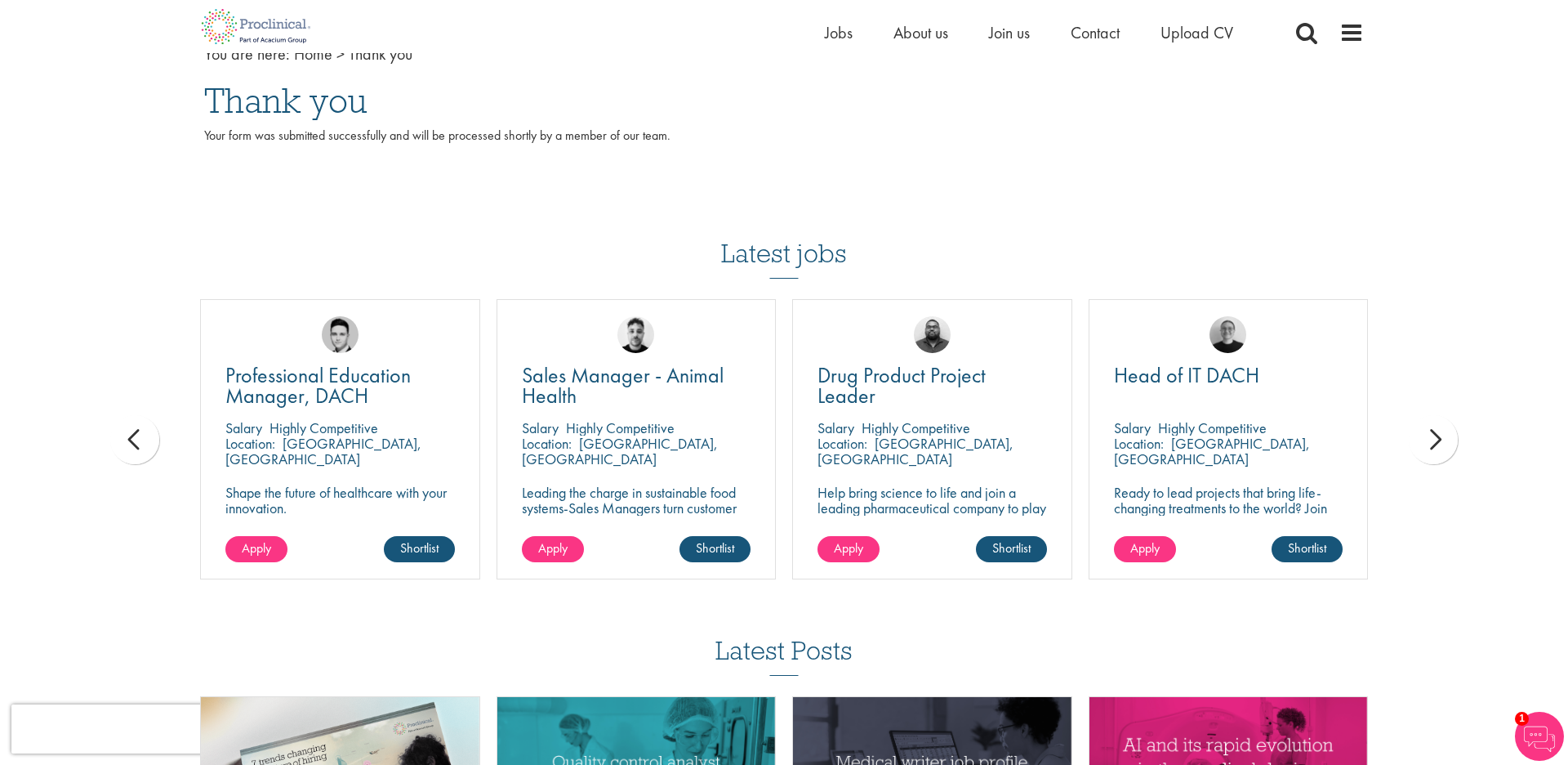
click at [1456, 432] on div "next" at bounding box center [1432, 439] width 49 height 49
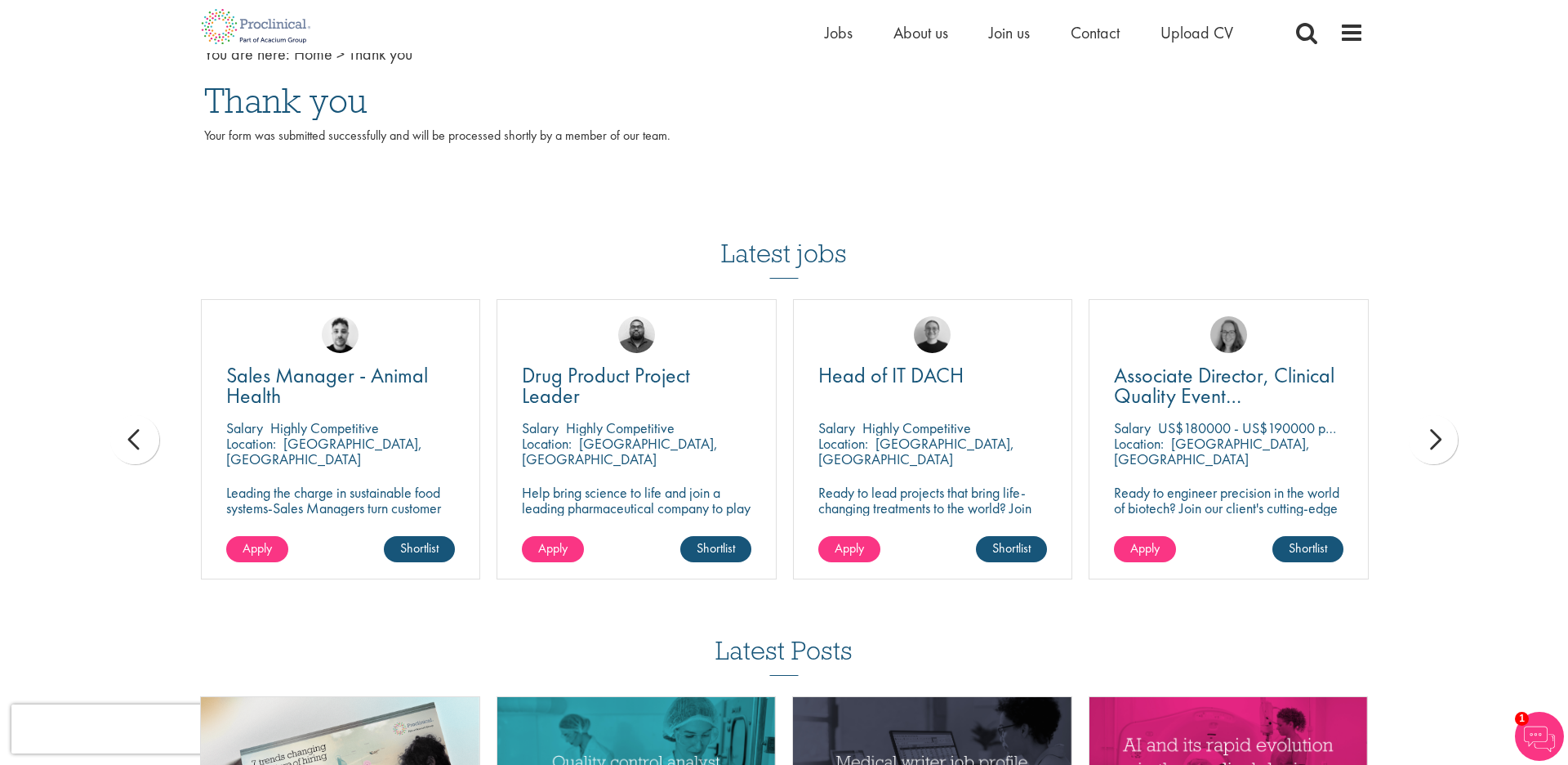
click at [1456, 432] on div "next" at bounding box center [1432, 439] width 49 height 49
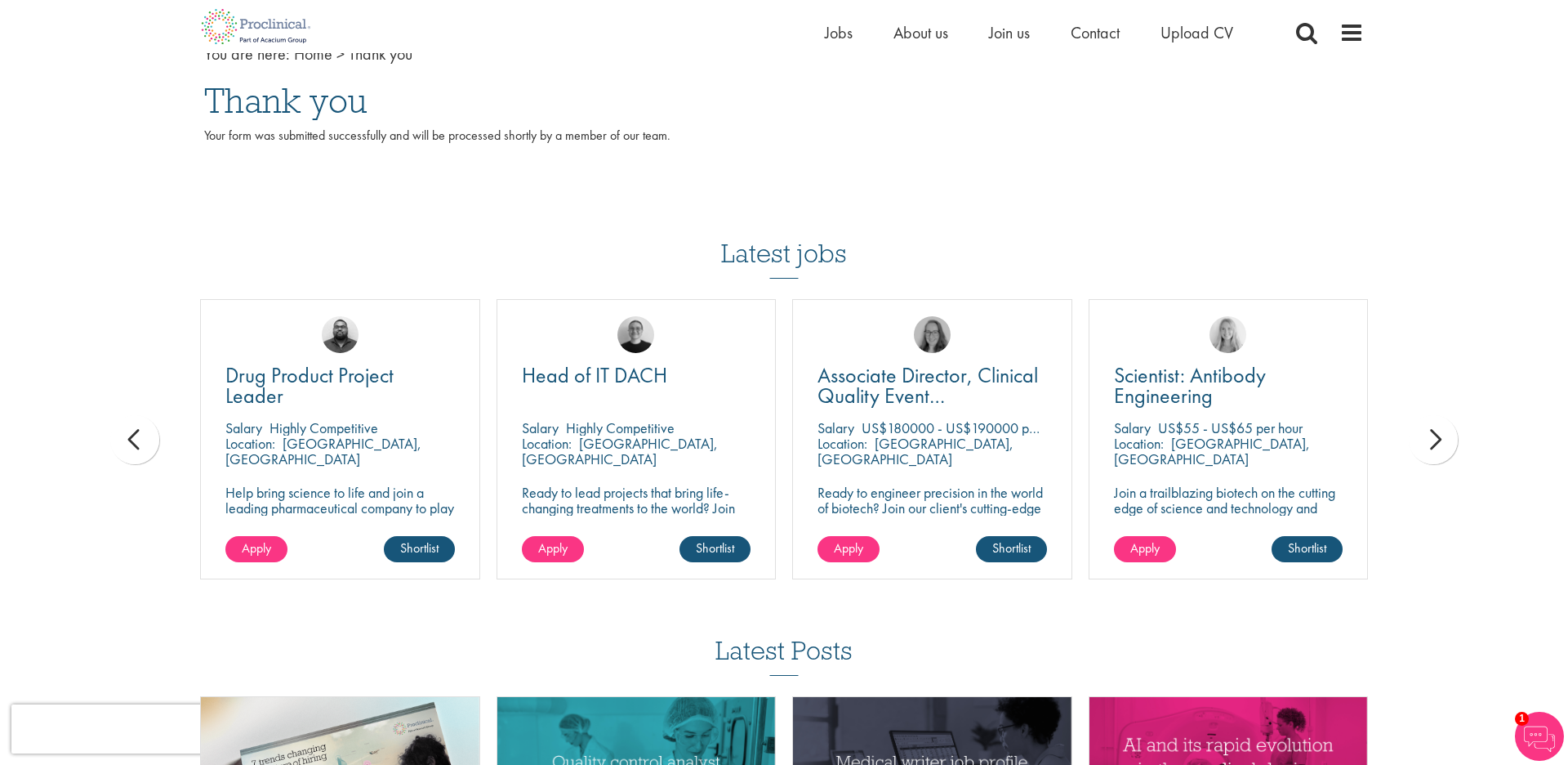
click at [1456, 432] on div "next" at bounding box center [1432, 439] width 49 height 49
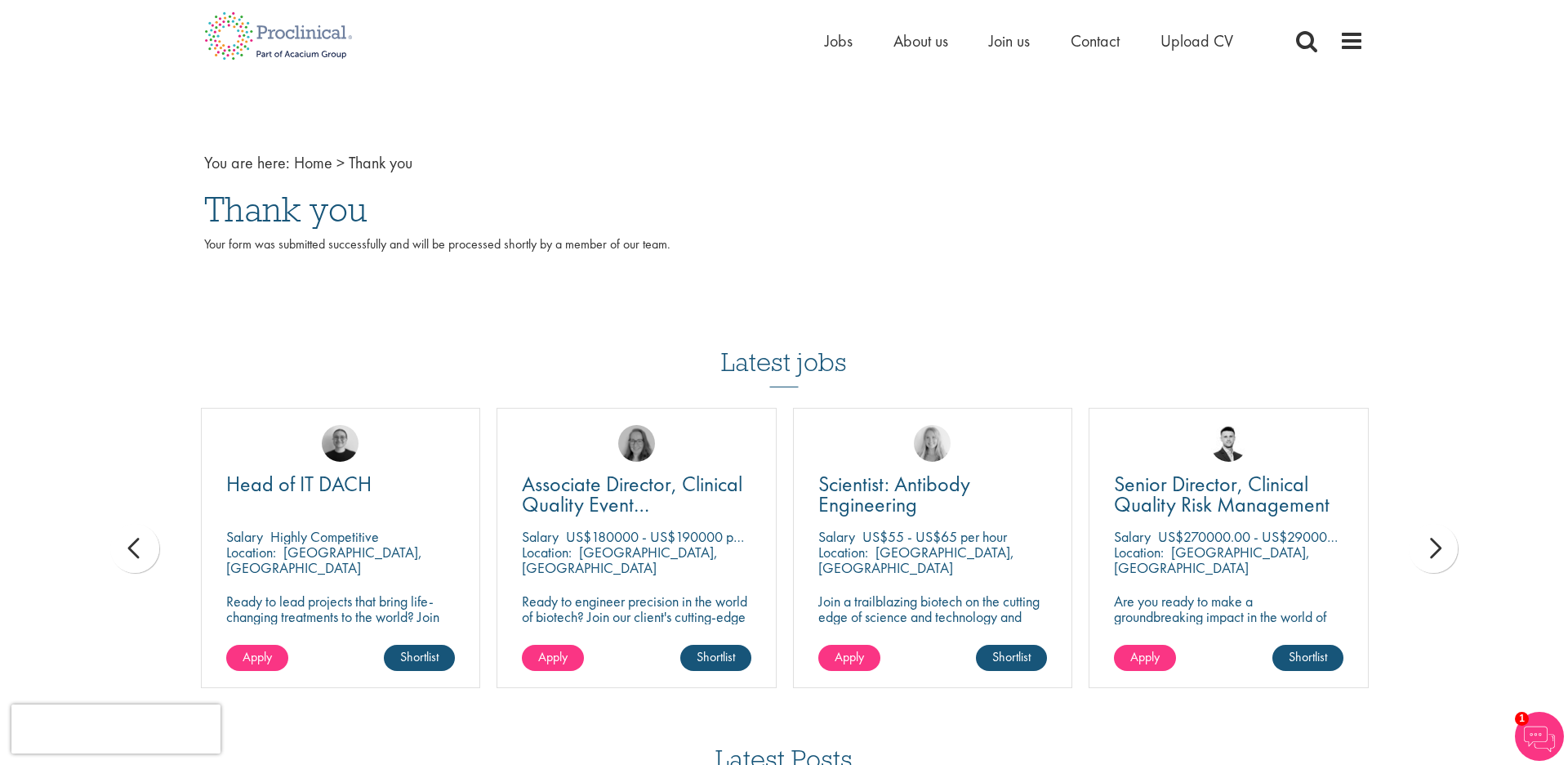
scroll to position [0, 0]
click at [837, 46] on span "Jobs" at bounding box center [838, 40] width 28 height 21
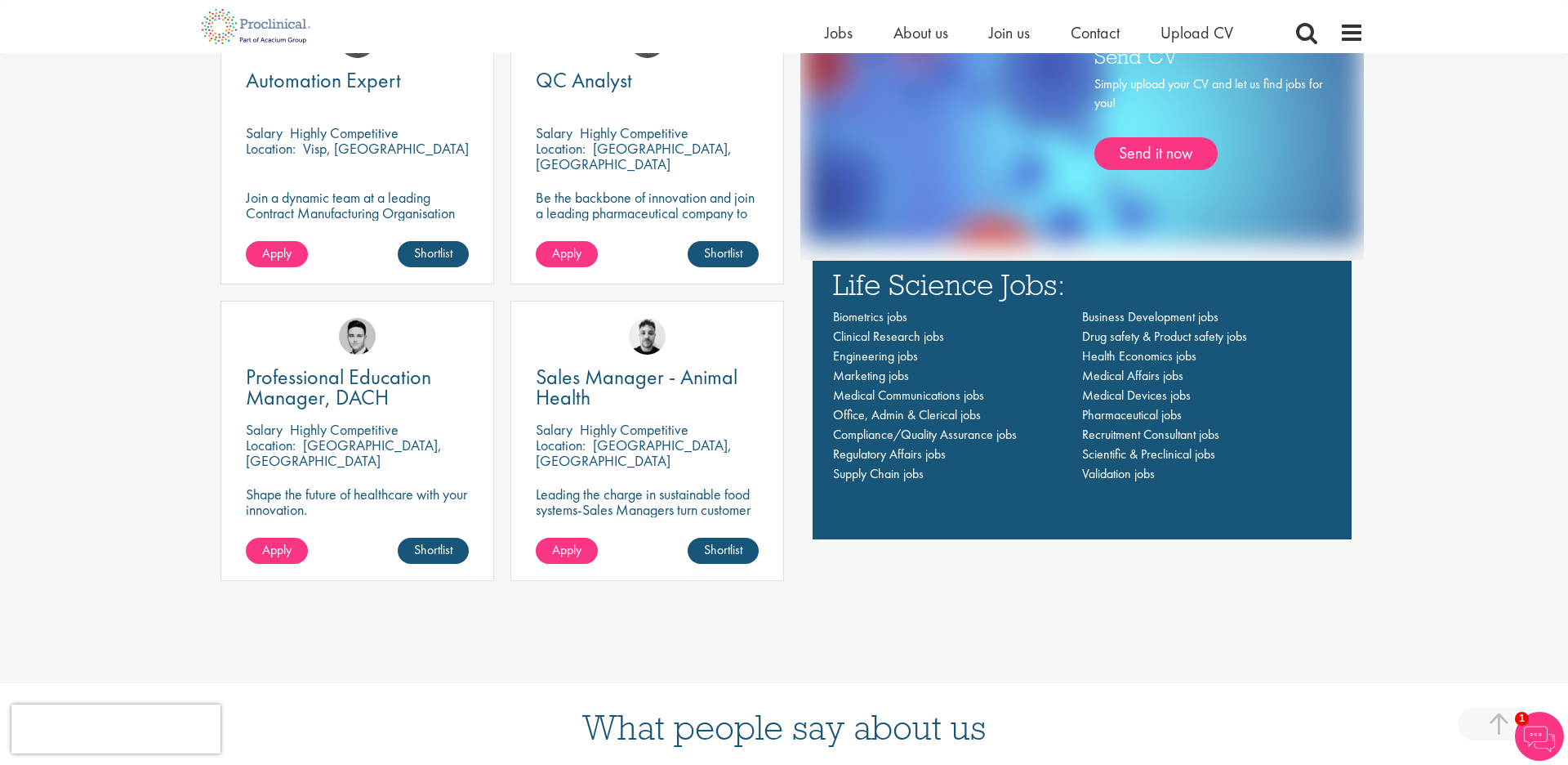
scroll to position [1288, 0]
